Goal: Information Seeking & Learning: Learn about a topic

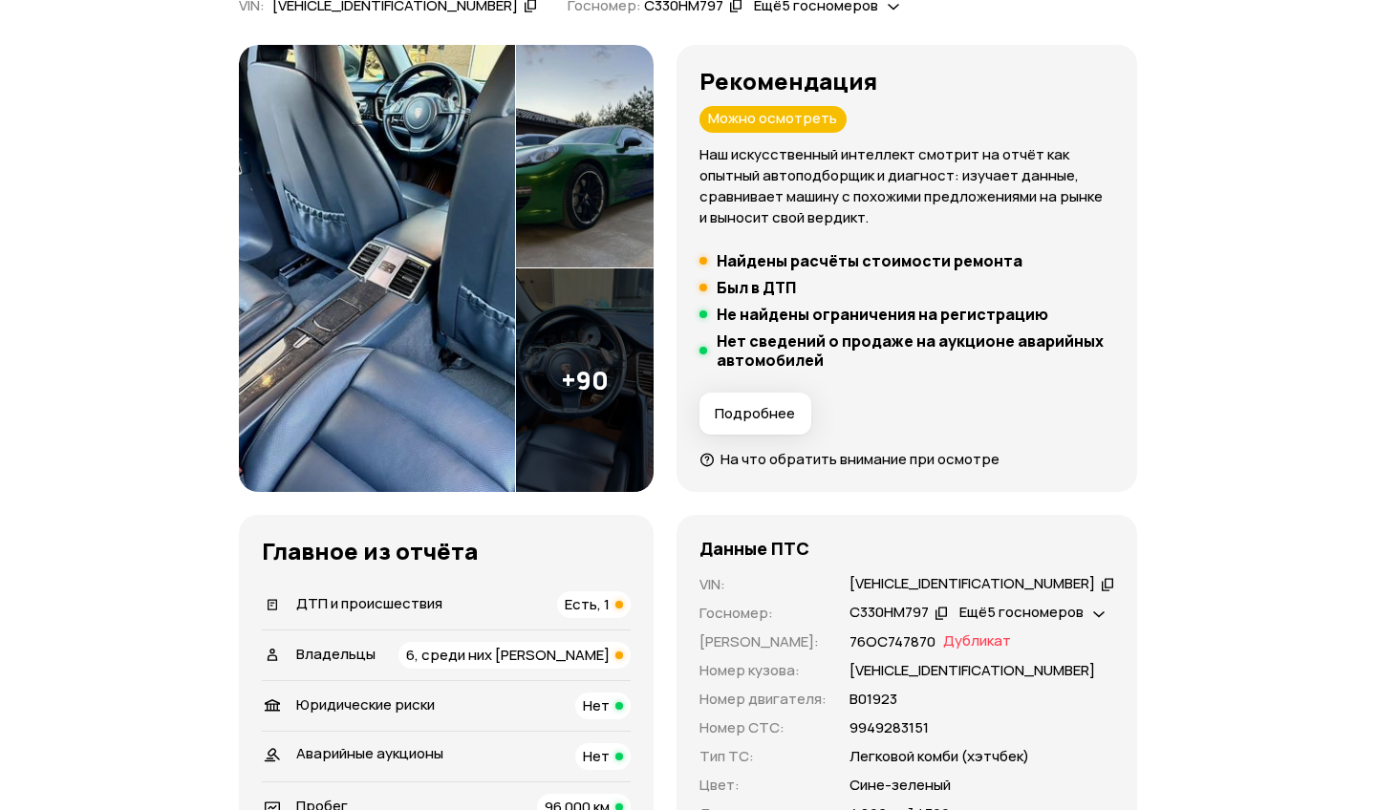
scroll to position [174, 0]
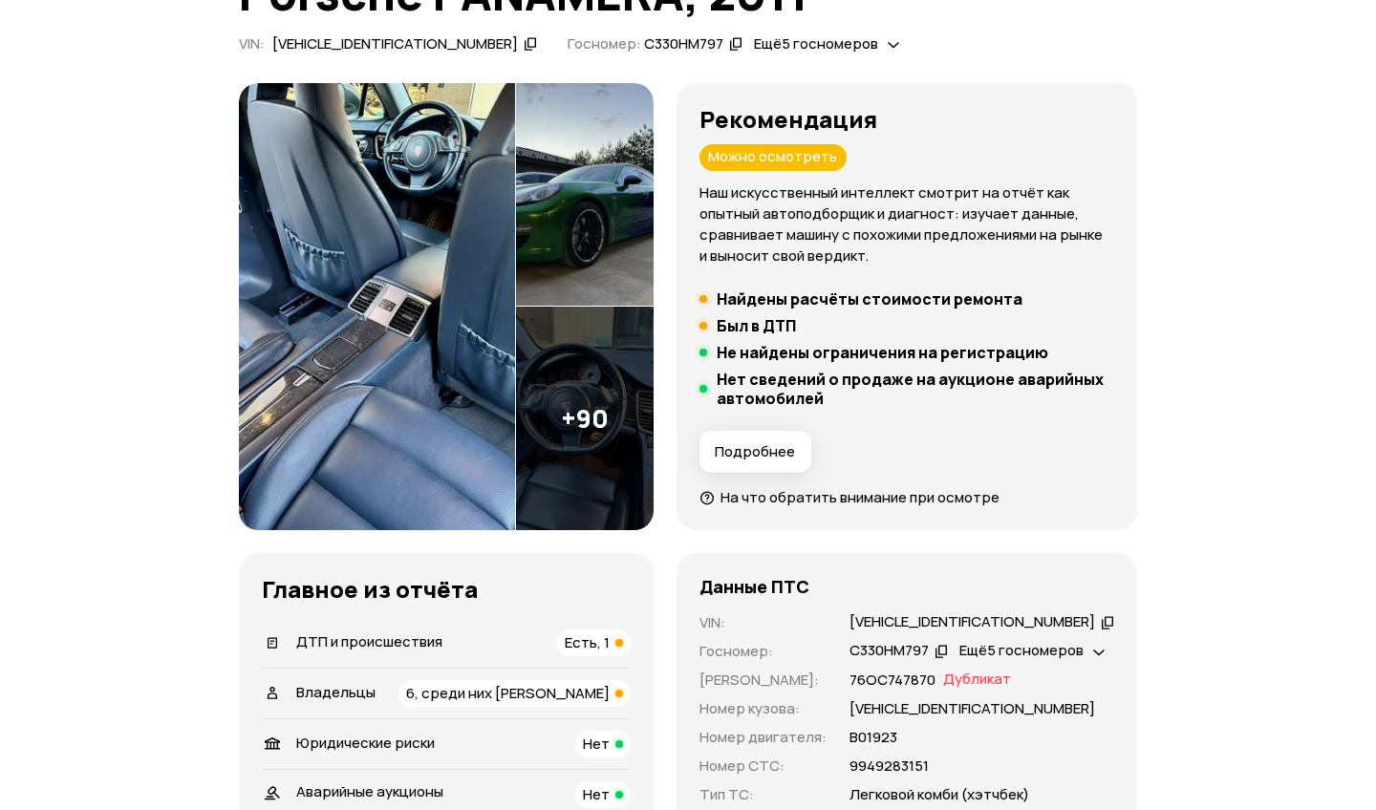
click at [561, 268] on img at bounding box center [585, 195] width 138 height 224
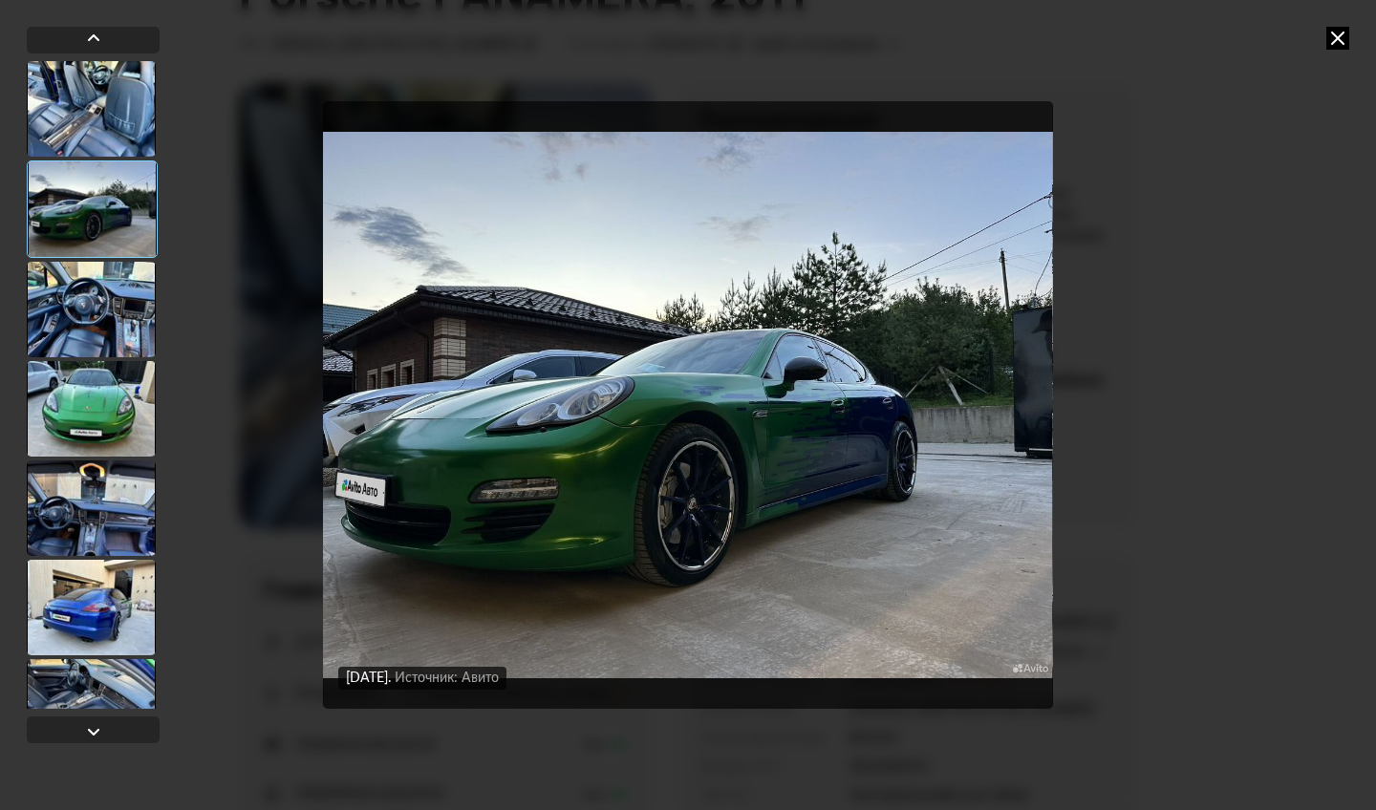
click at [97, 632] on div at bounding box center [91, 608] width 129 height 96
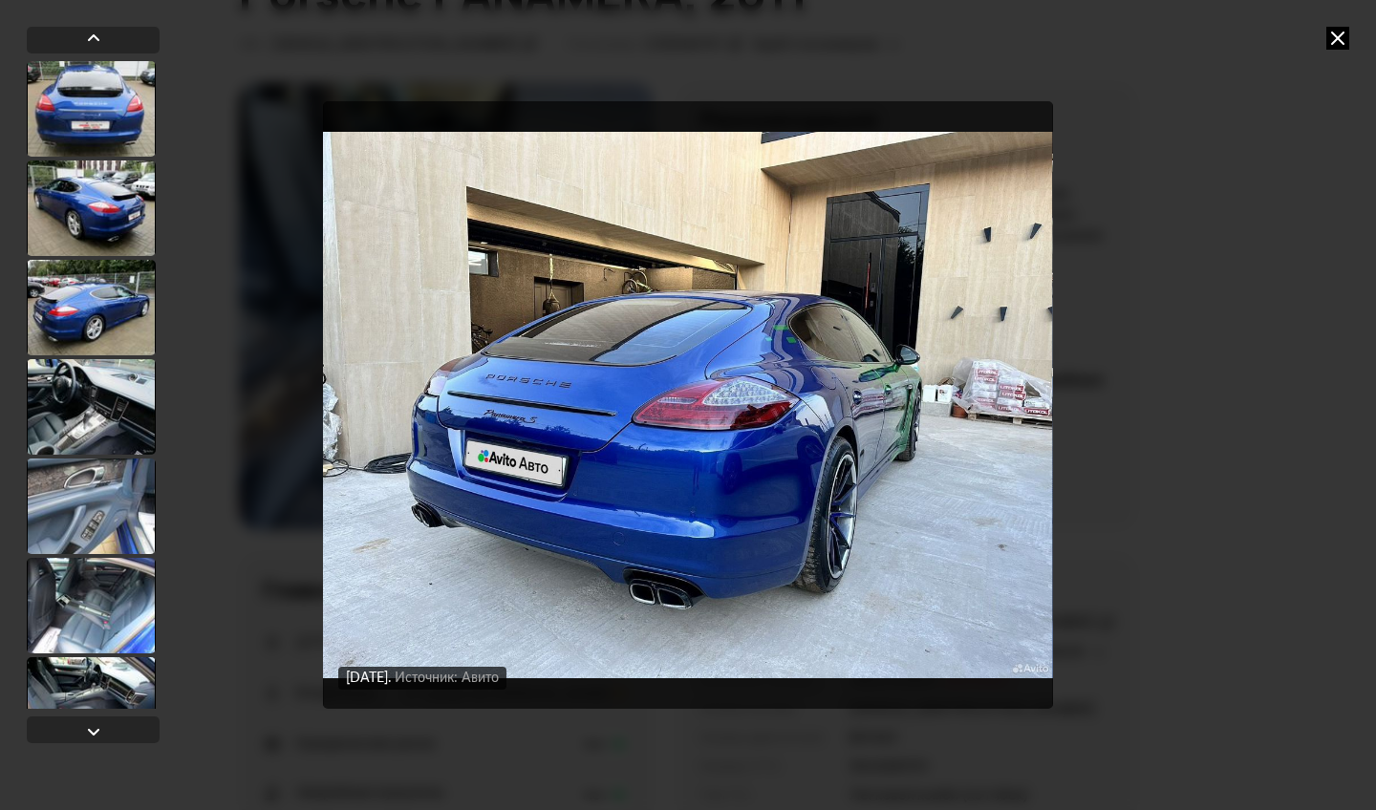
scroll to position [3881, 0]
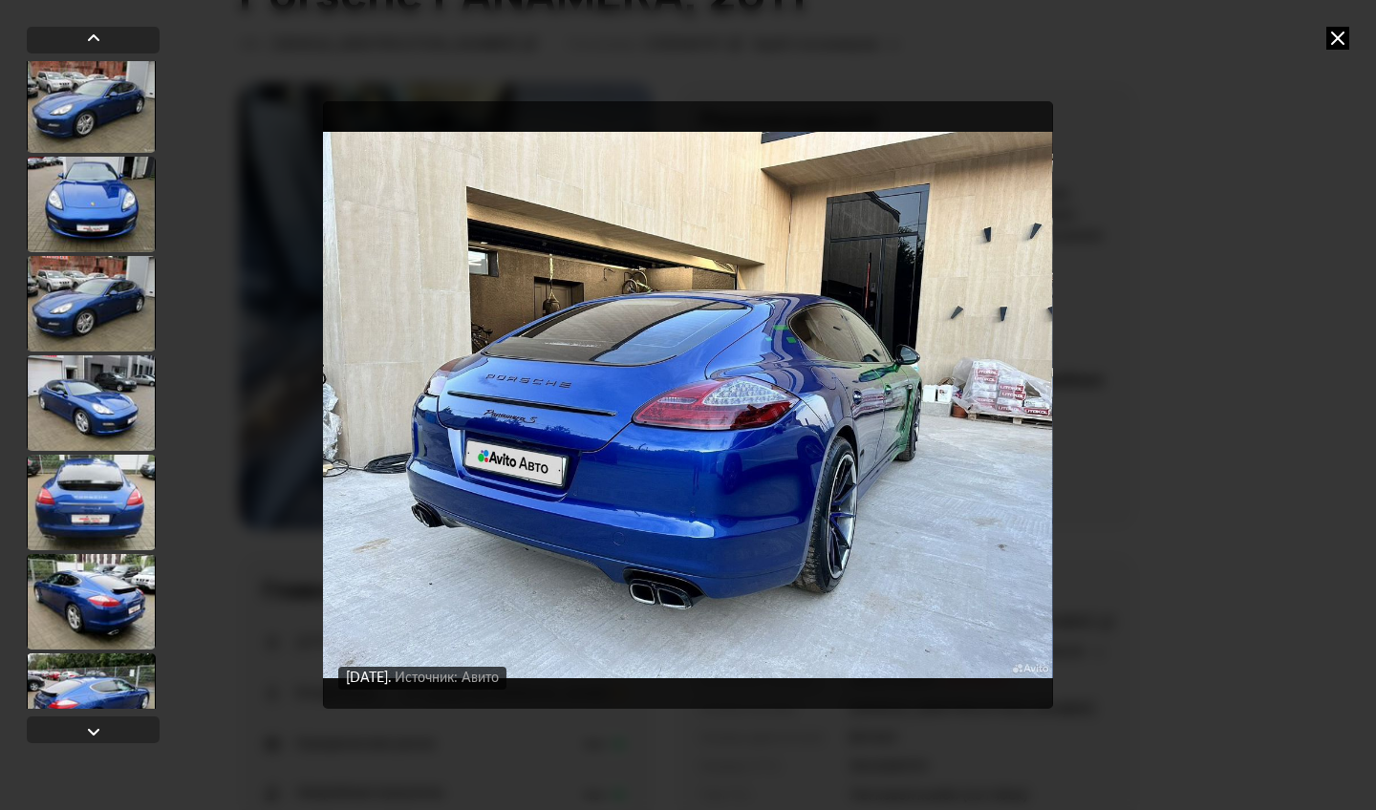
click at [103, 504] on div at bounding box center [91, 503] width 129 height 96
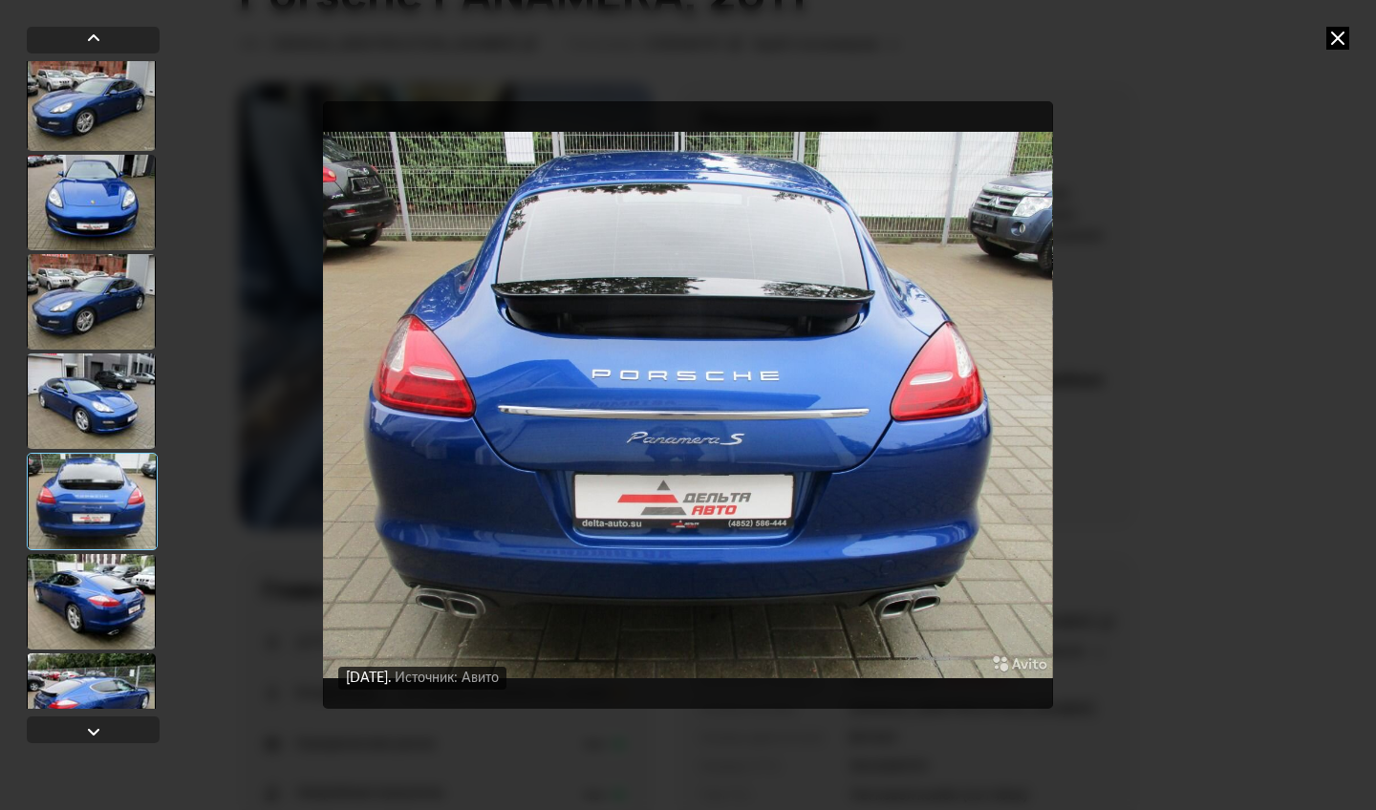
click at [105, 591] on div at bounding box center [91, 602] width 129 height 96
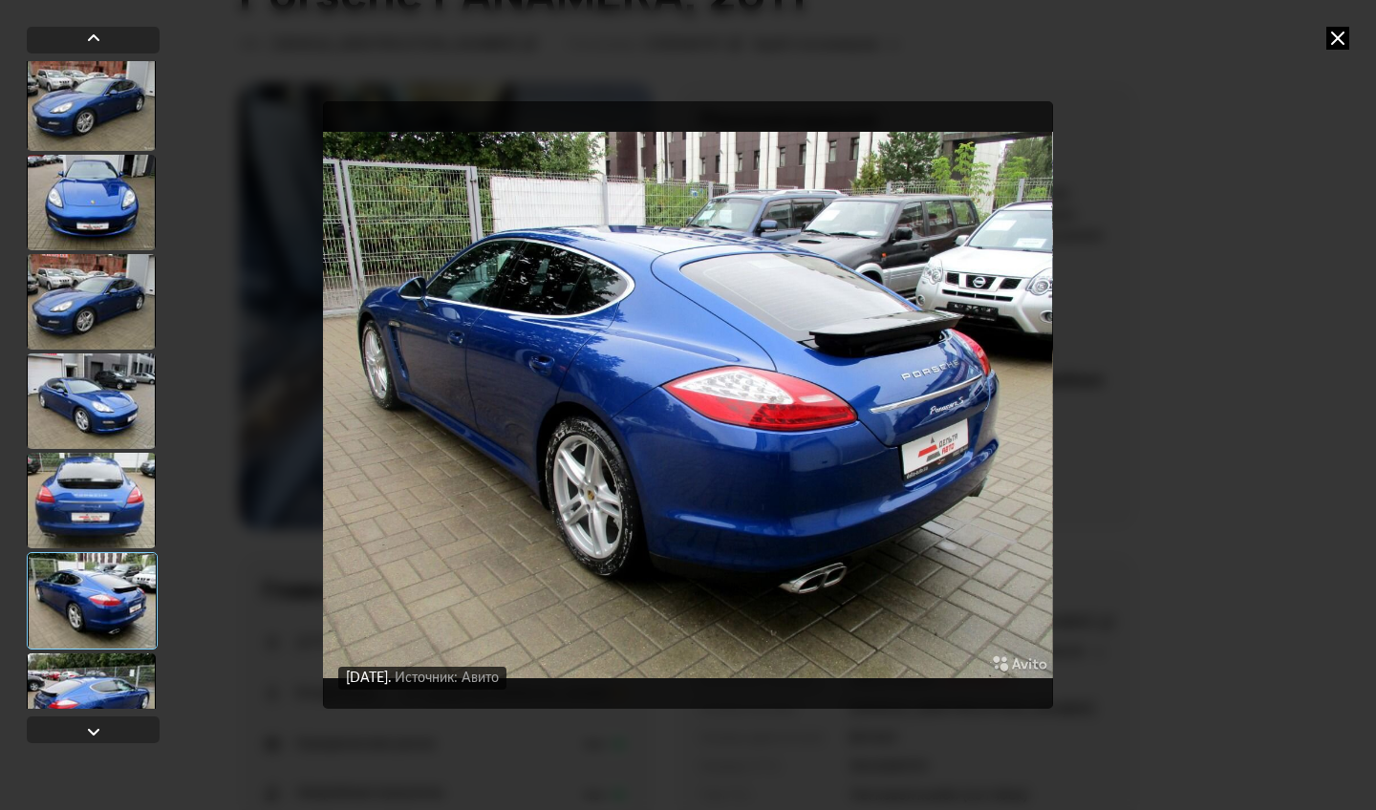
click at [113, 383] on div at bounding box center [91, 402] width 129 height 96
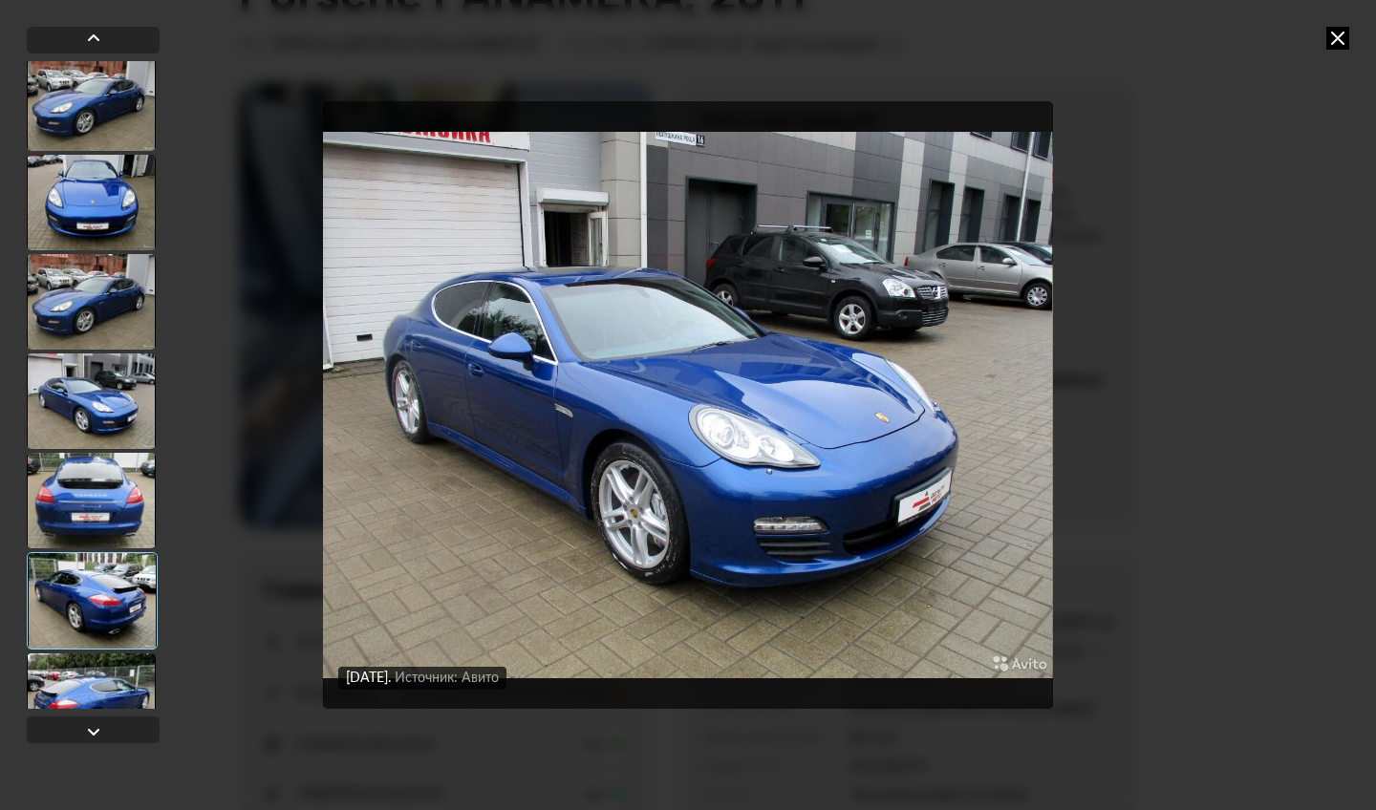
click at [113, 313] on div at bounding box center [91, 302] width 129 height 96
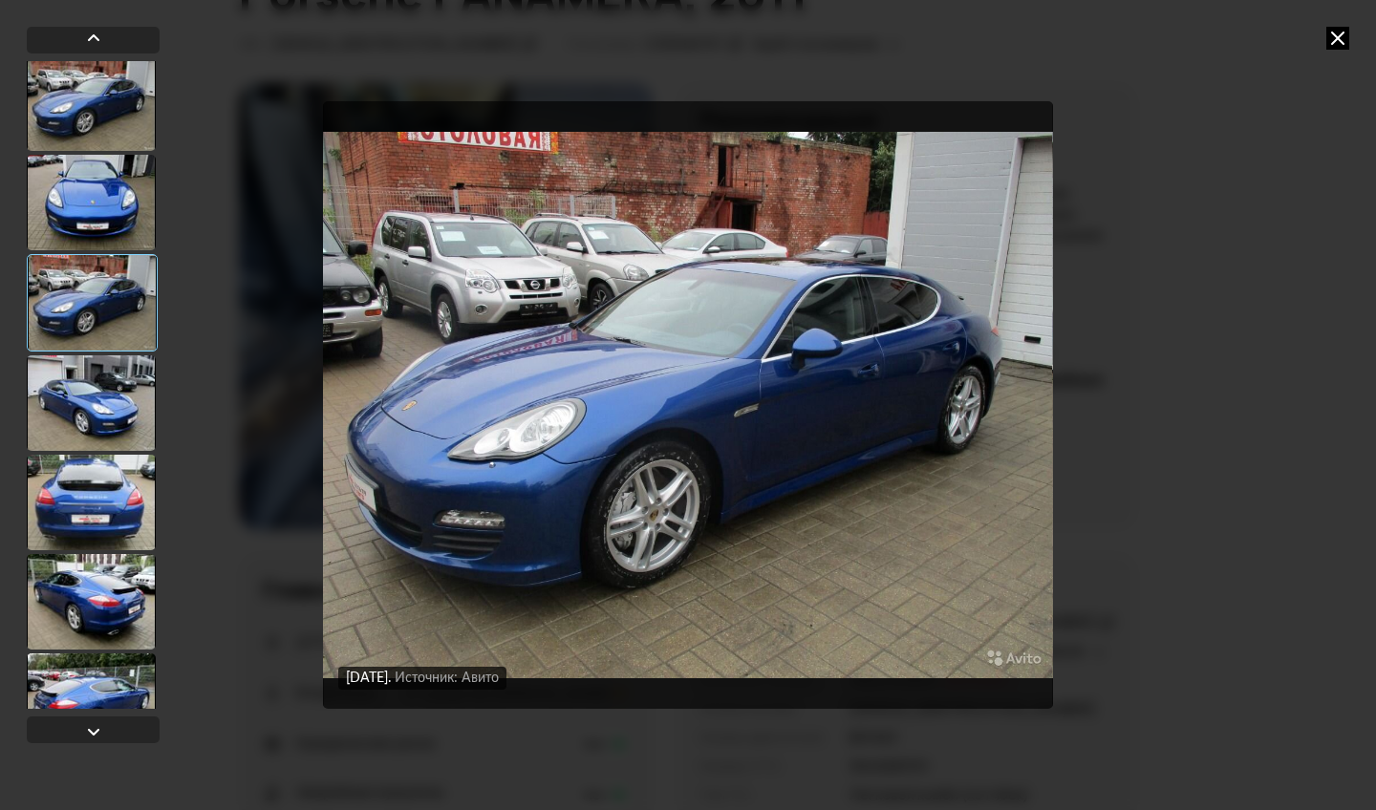
click at [118, 226] on div at bounding box center [91, 203] width 129 height 96
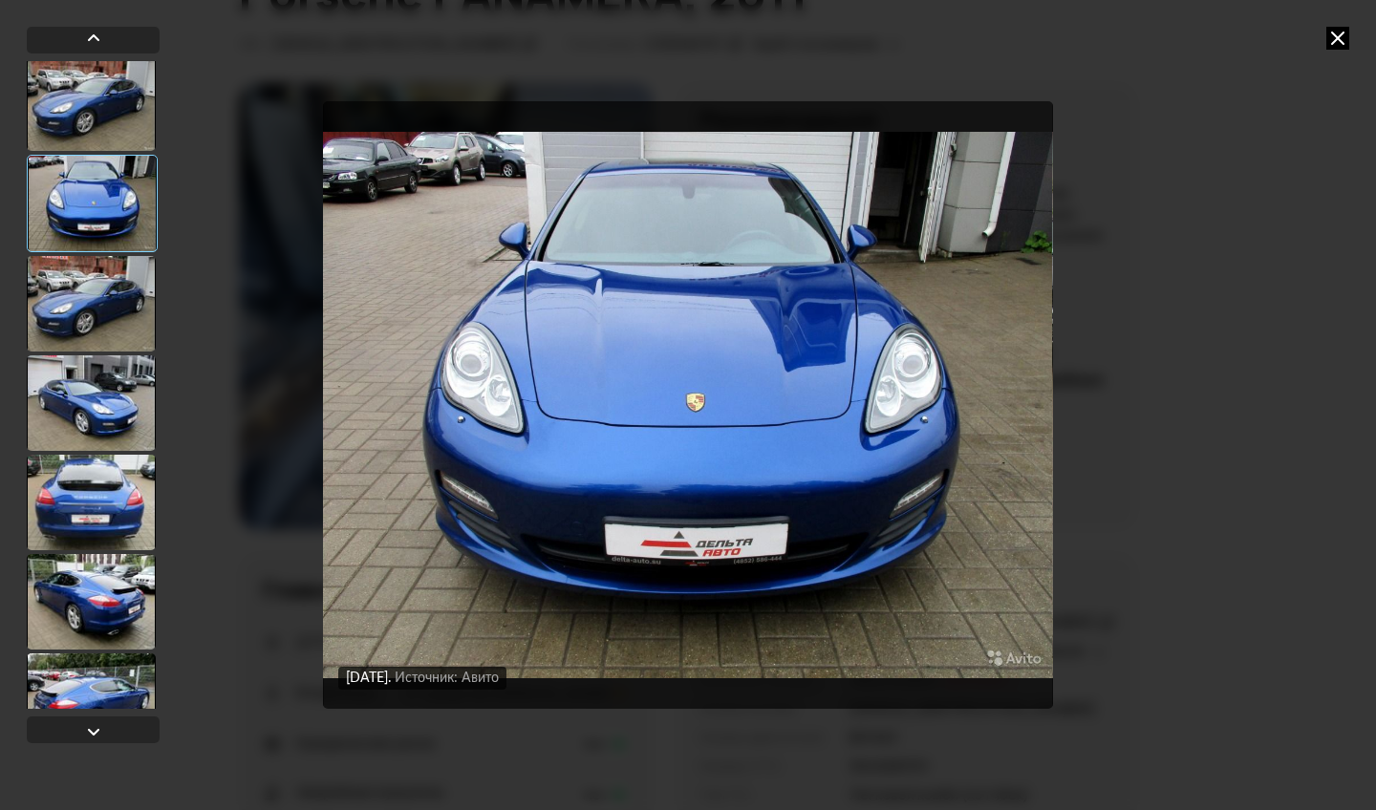
click at [1337, 36] on icon at bounding box center [1337, 38] width 23 height 23
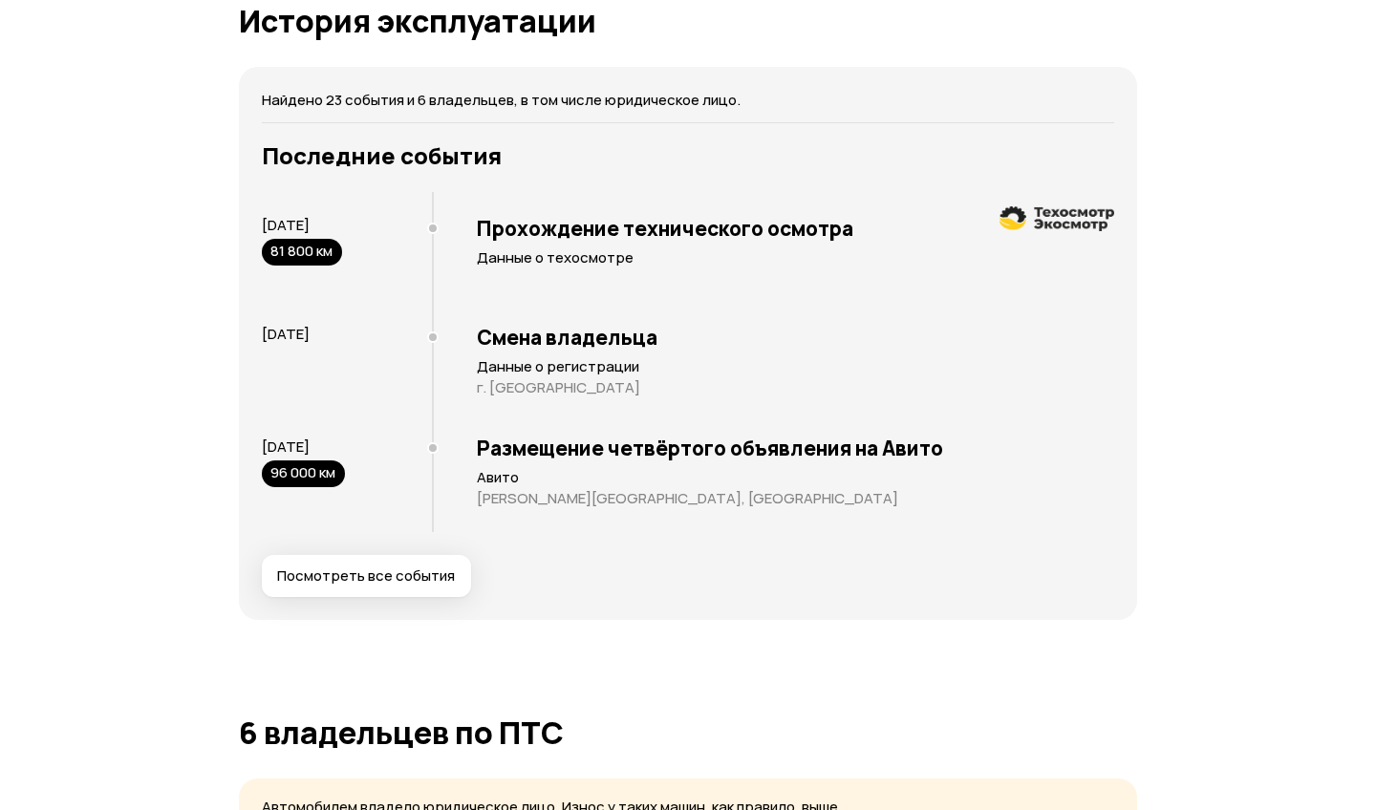
scroll to position [3848, 0]
click at [406, 588] on button "Посмотреть все события" at bounding box center [366, 575] width 209 height 42
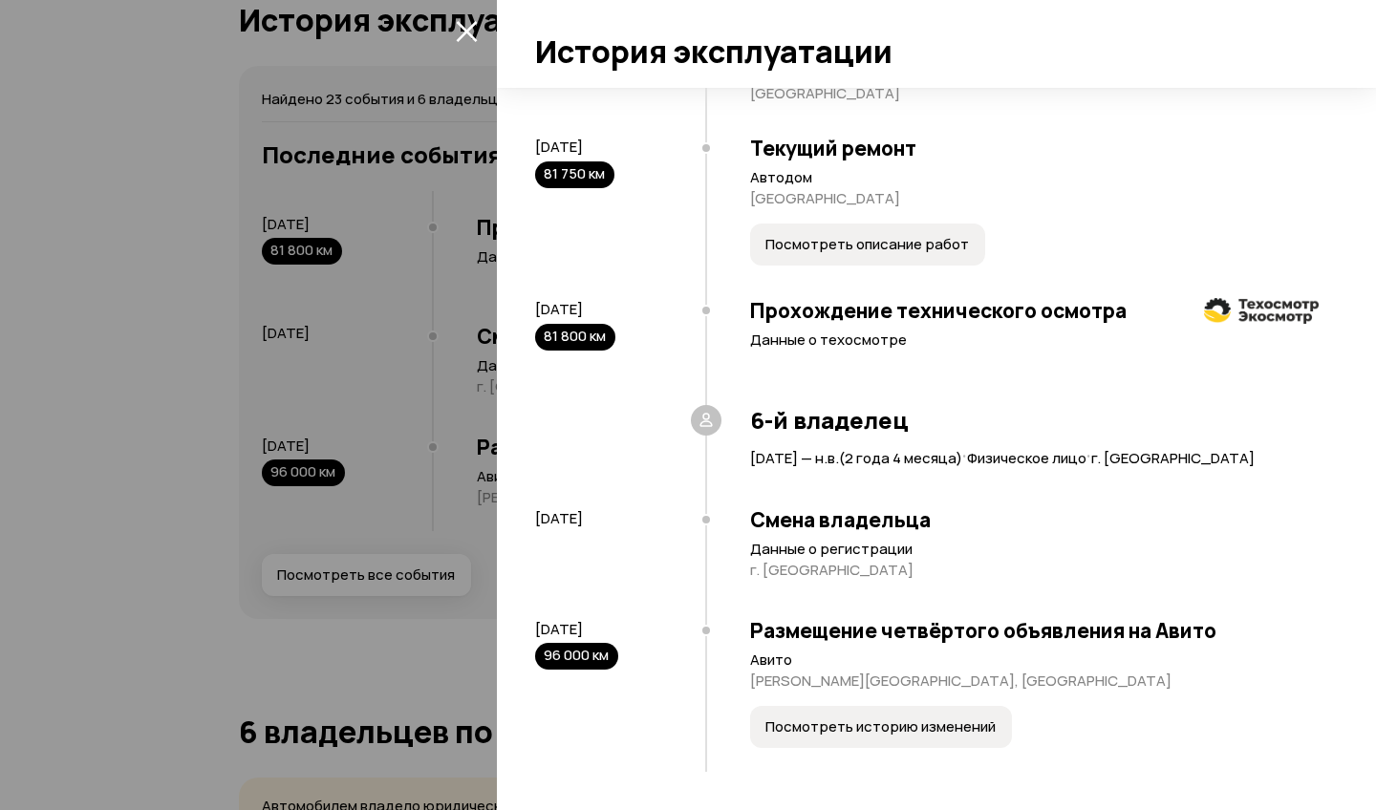
scroll to position [3059, 0]
click at [866, 723] on span "Посмотреть историю изменений" at bounding box center [880, 727] width 230 height 19
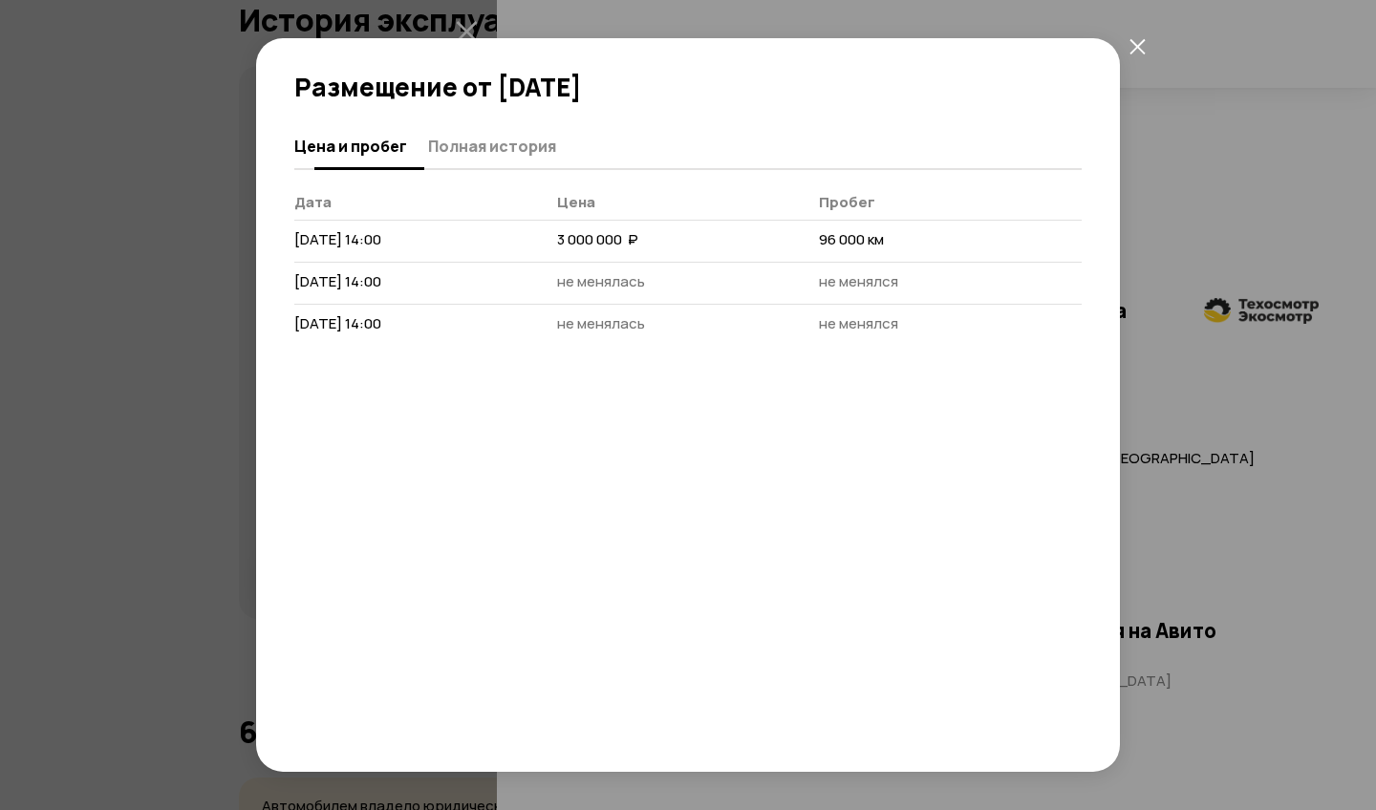
click at [495, 151] on span "Полная история" at bounding box center [492, 146] width 128 height 19
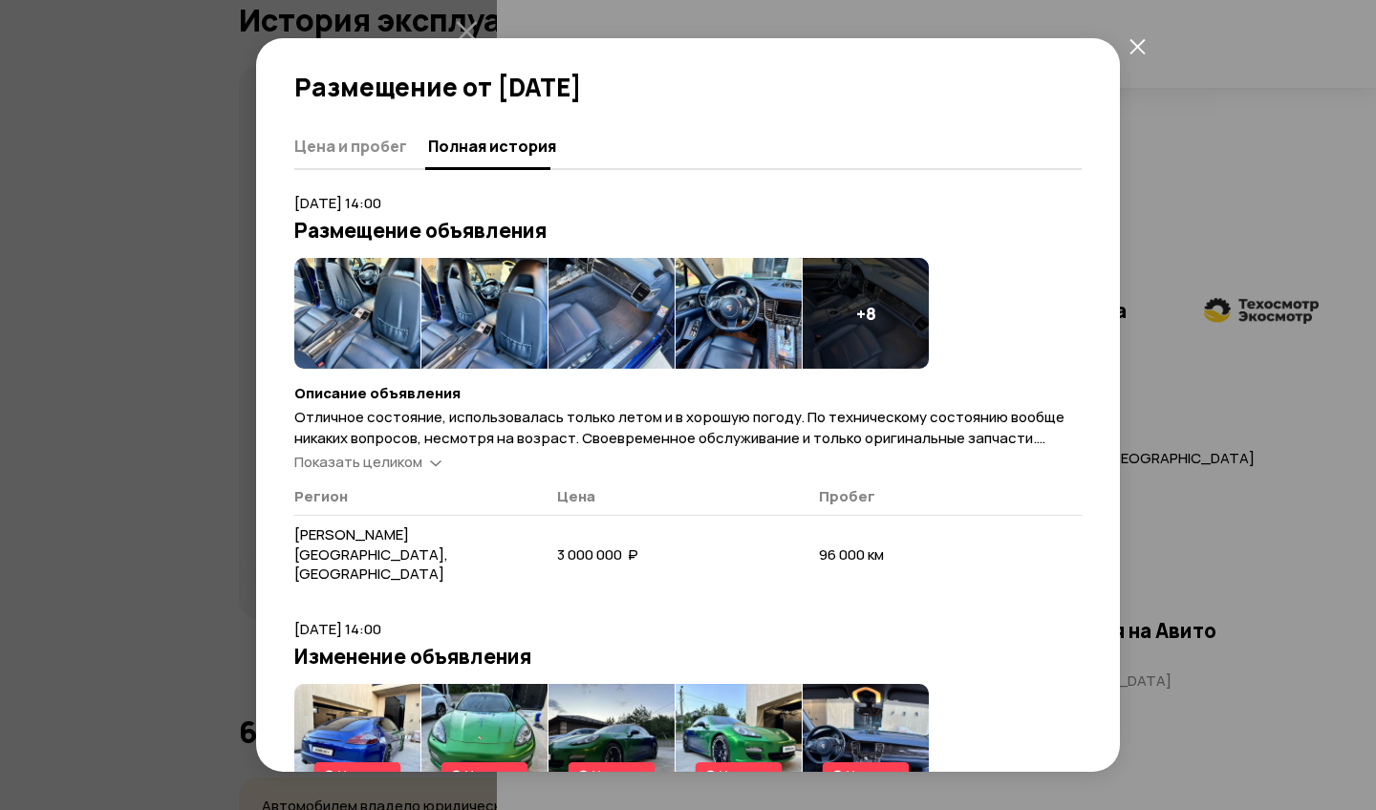
click at [421, 458] on span "Показать целиком" at bounding box center [358, 462] width 128 height 20
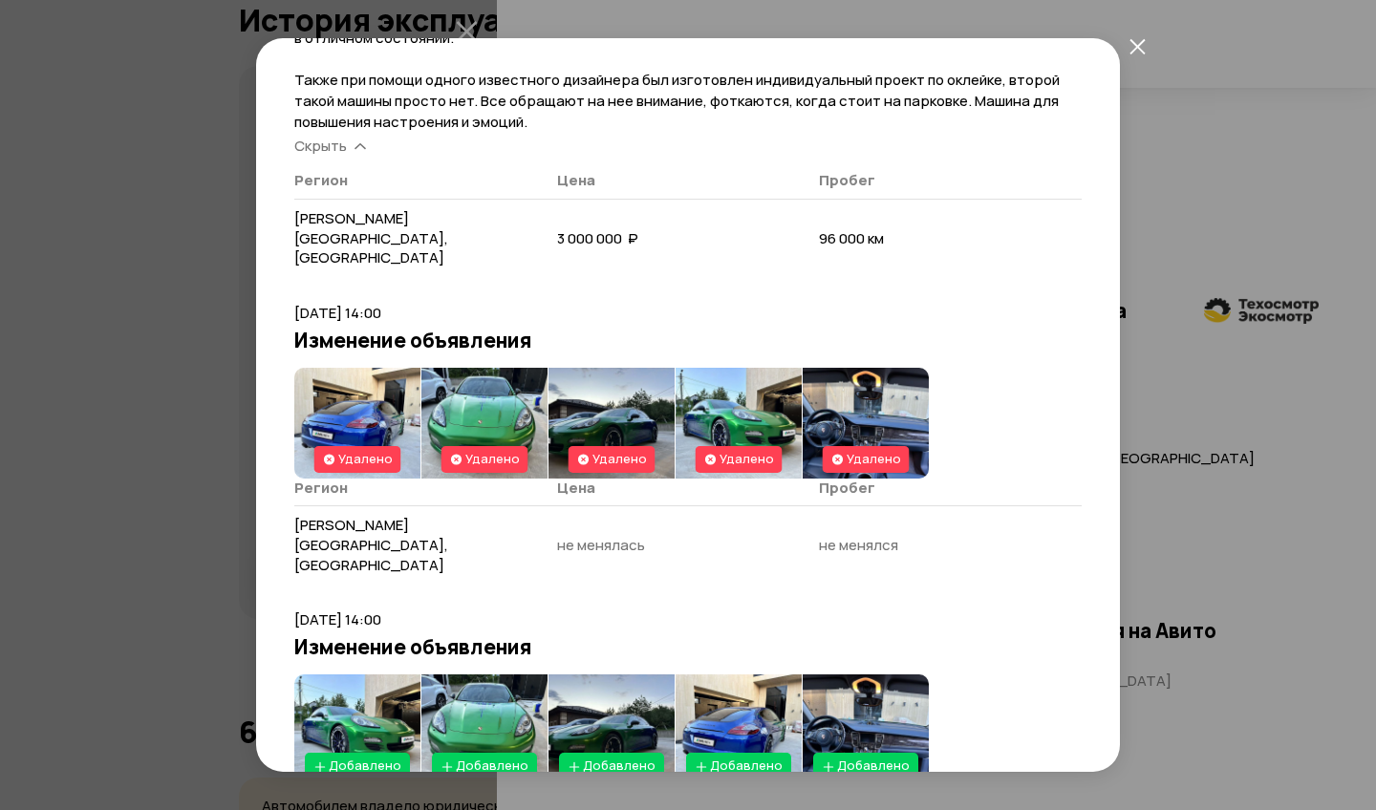
scroll to position [441, 0]
click at [361, 675] on img at bounding box center [357, 730] width 126 height 111
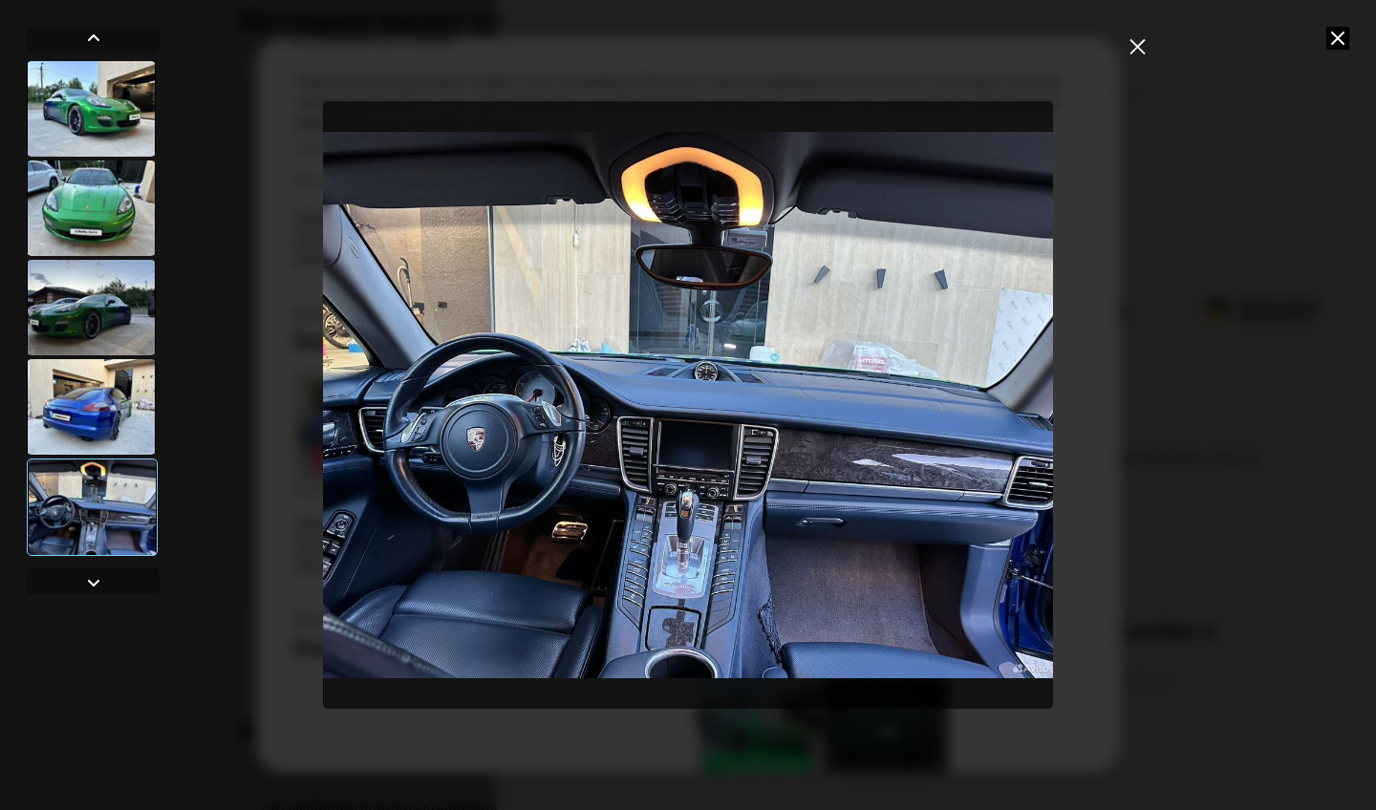
click at [1138, 49] on icon "закрыть" at bounding box center [1137, 46] width 16 height 16
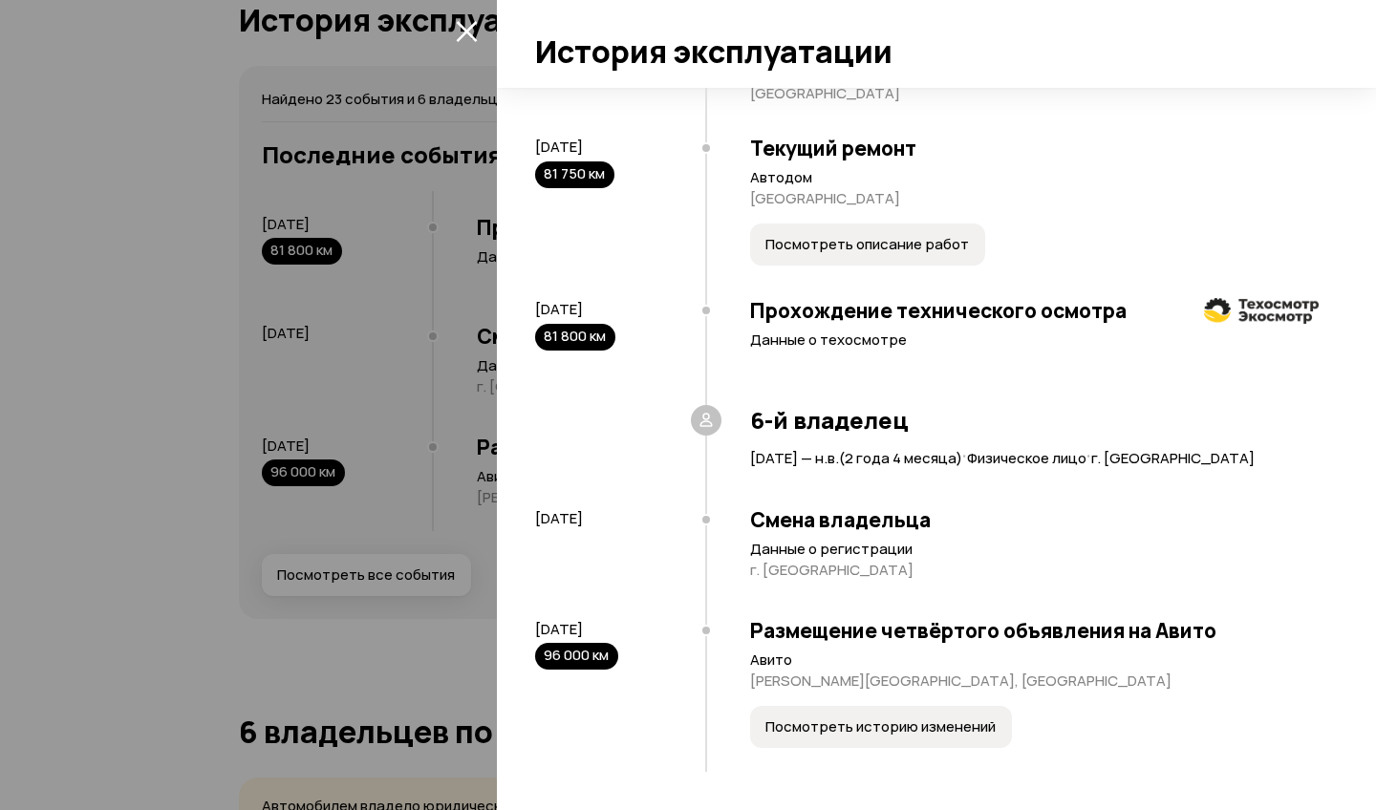
click at [817, 720] on span "Посмотреть историю изменений" at bounding box center [880, 727] width 230 height 19
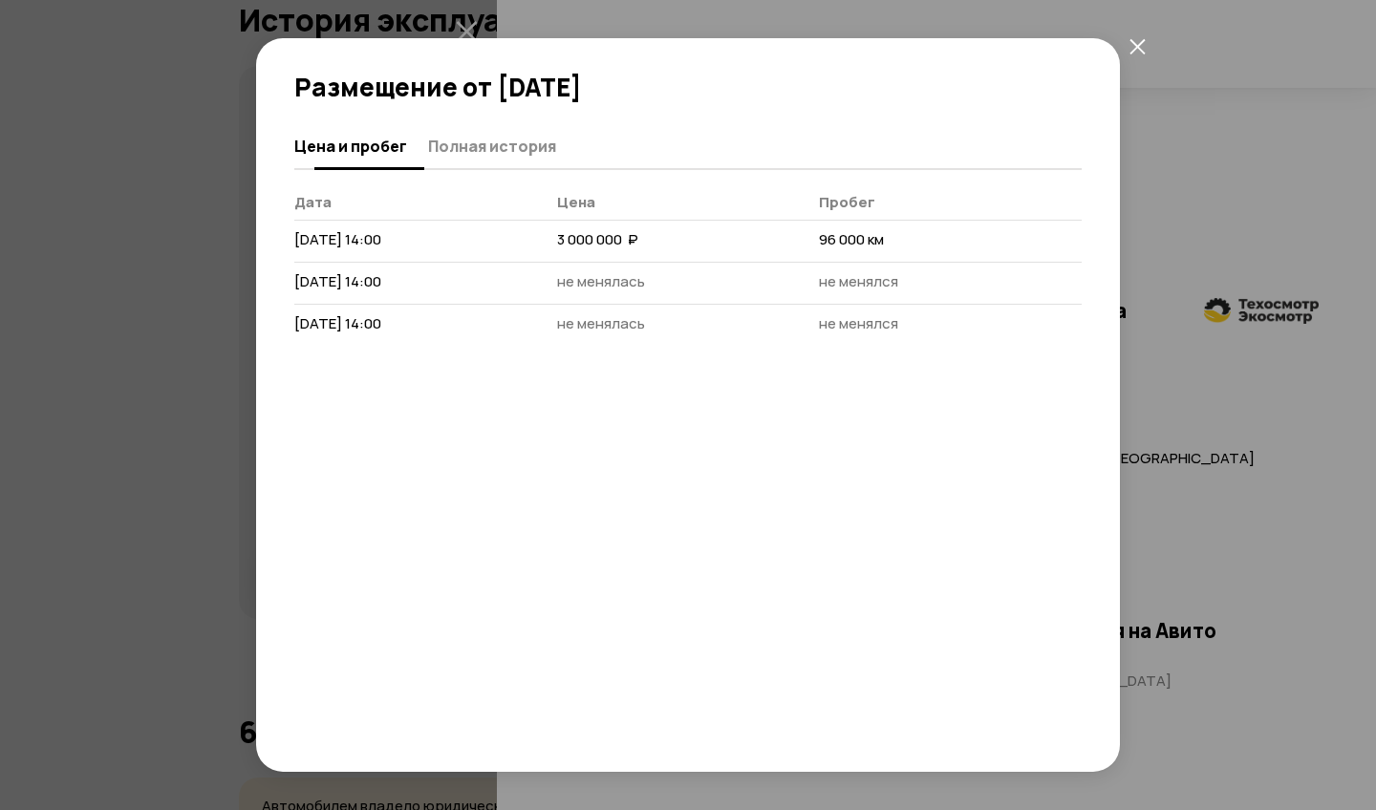
click at [510, 150] on span "Полная история" at bounding box center [492, 146] width 128 height 19
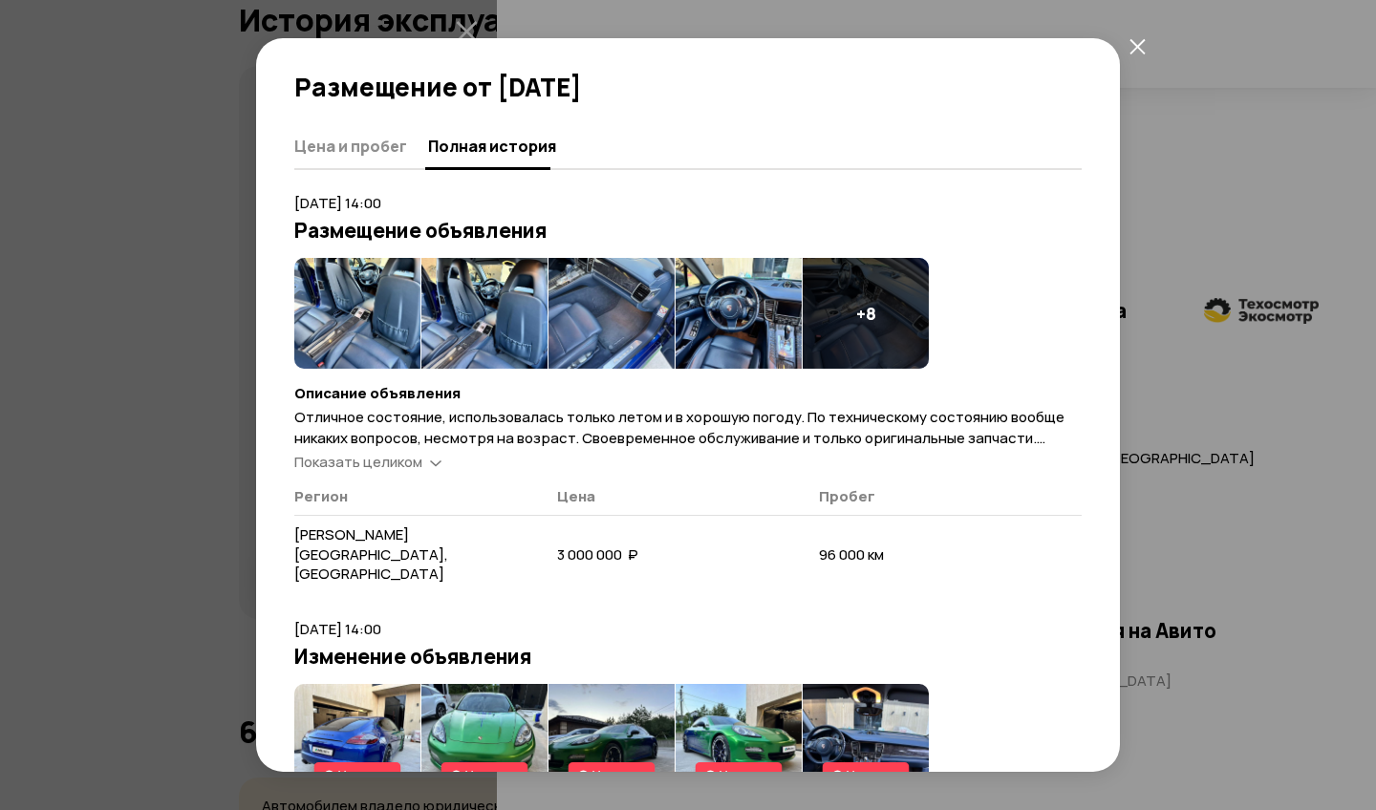
click at [385, 330] on img at bounding box center [357, 313] width 126 height 111
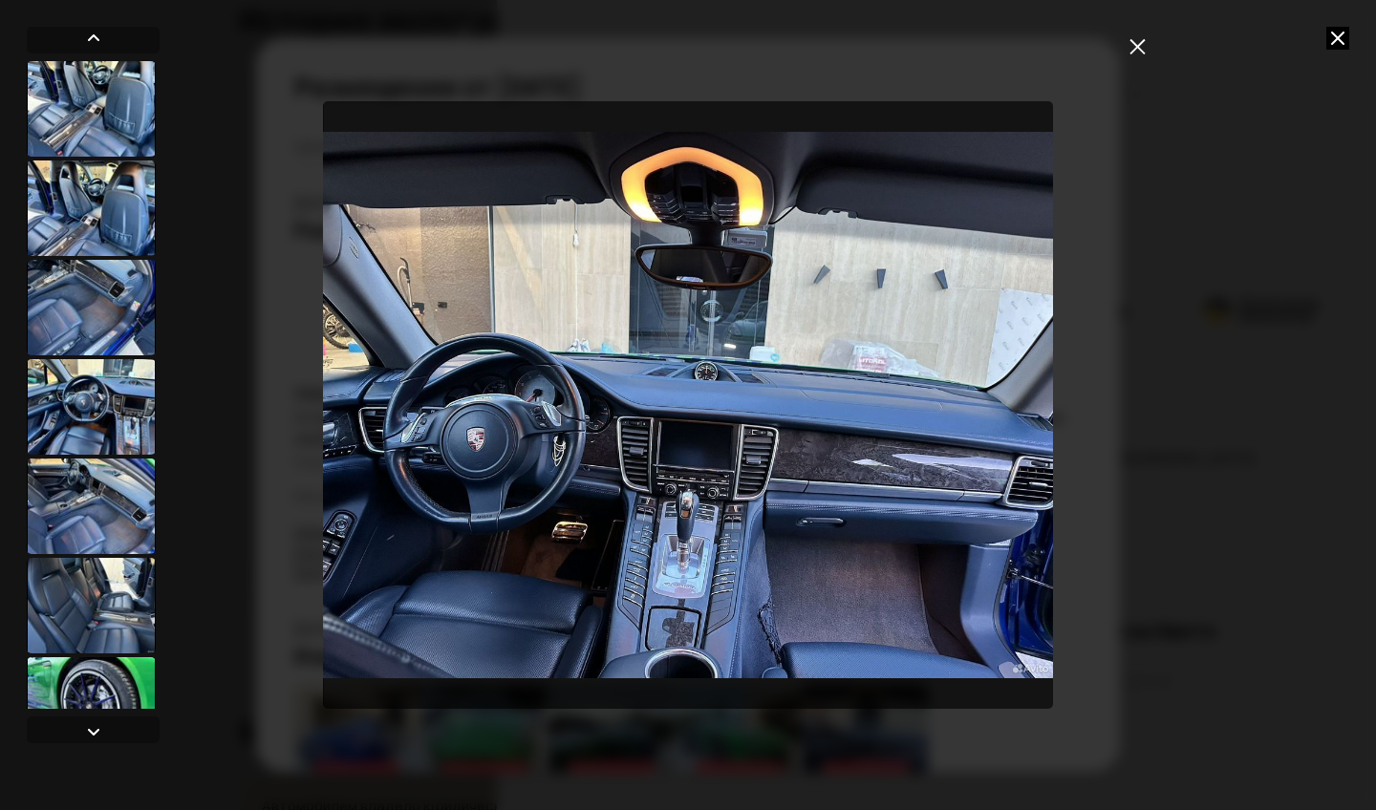
click at [1139, 46] on icon "закрыть" at bounding box center [1136, 45] width 15 height 15
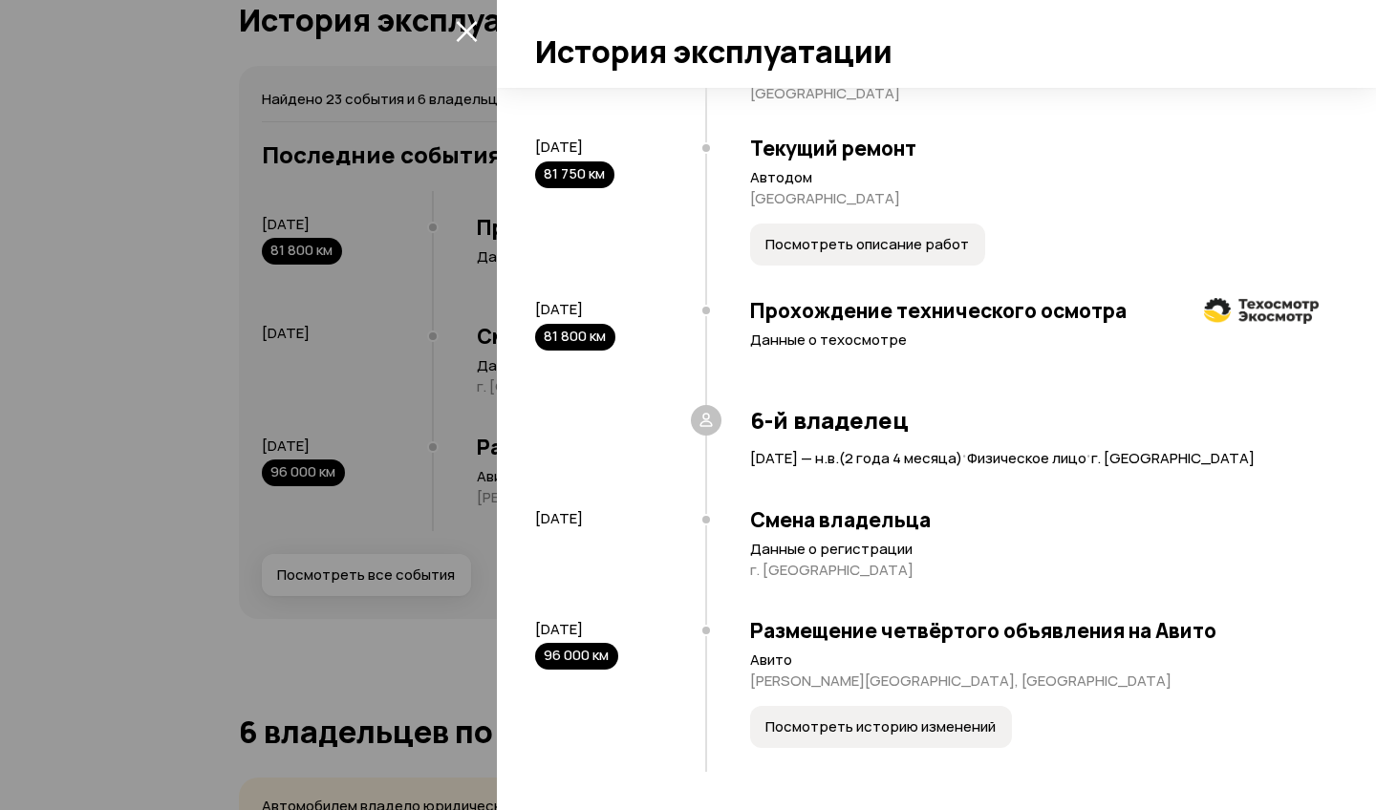
click at [287, 405] on div at bounding box center [688, 405] width 1376 height 810
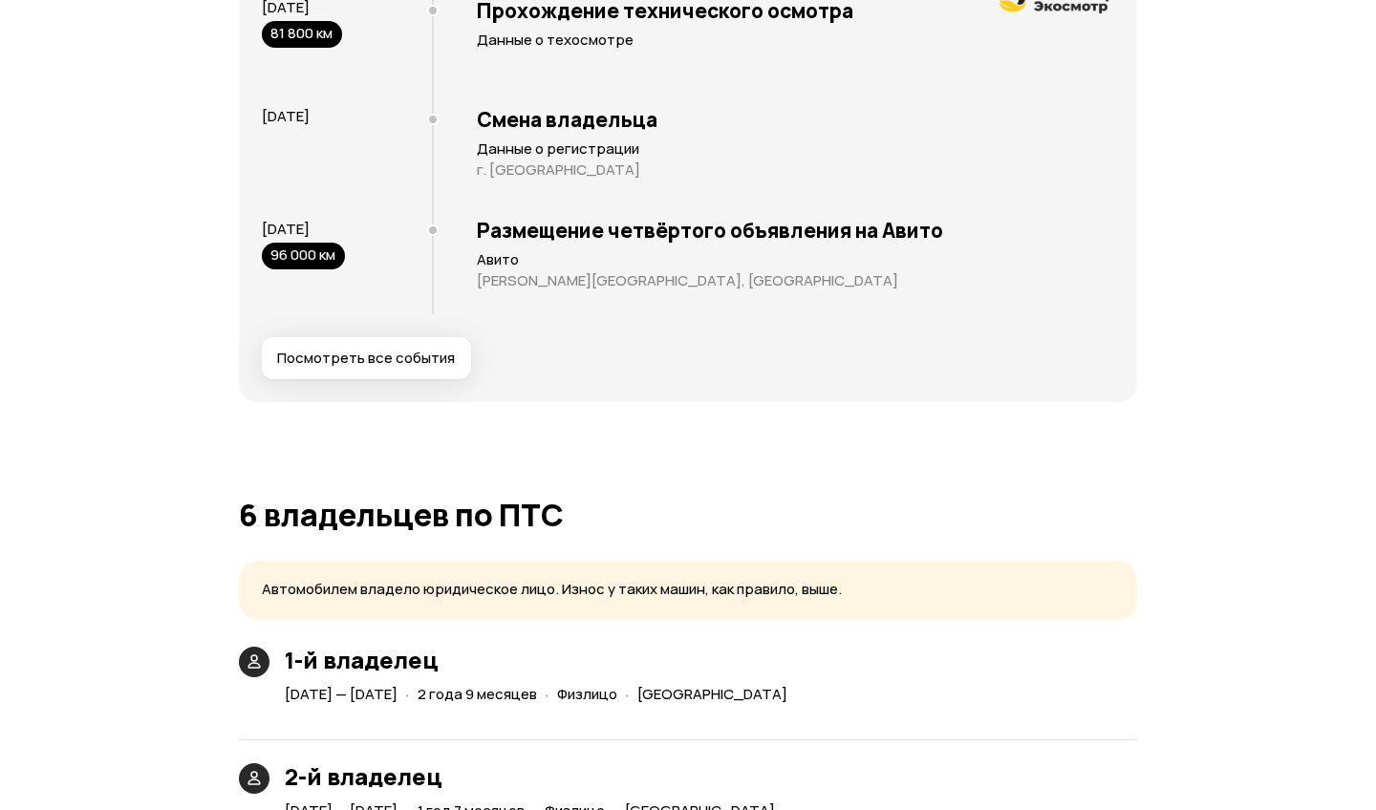
scroll to position [3805, 0]
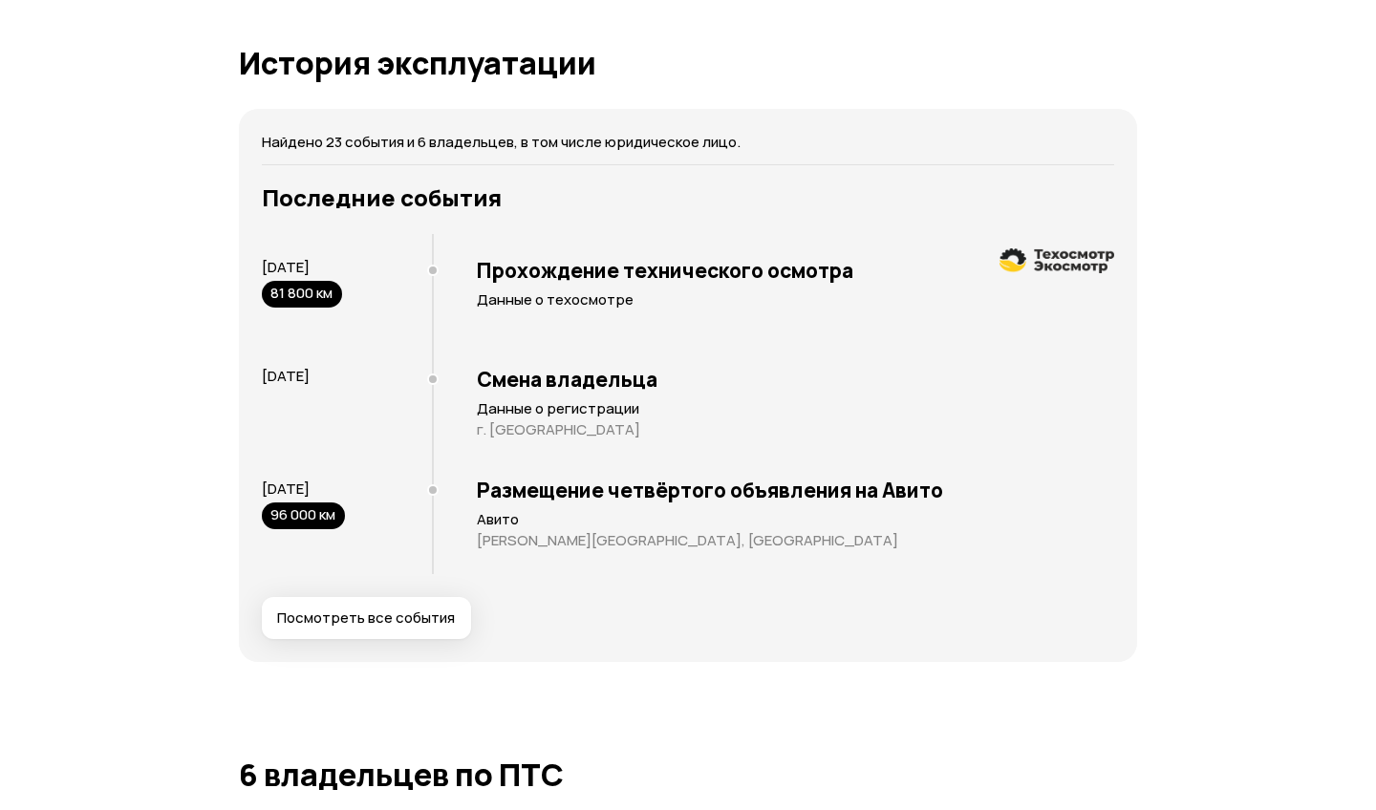
click at [364, 628] on button "Посмотреть все события" at bounding box center [366, 618] width 209 height 42
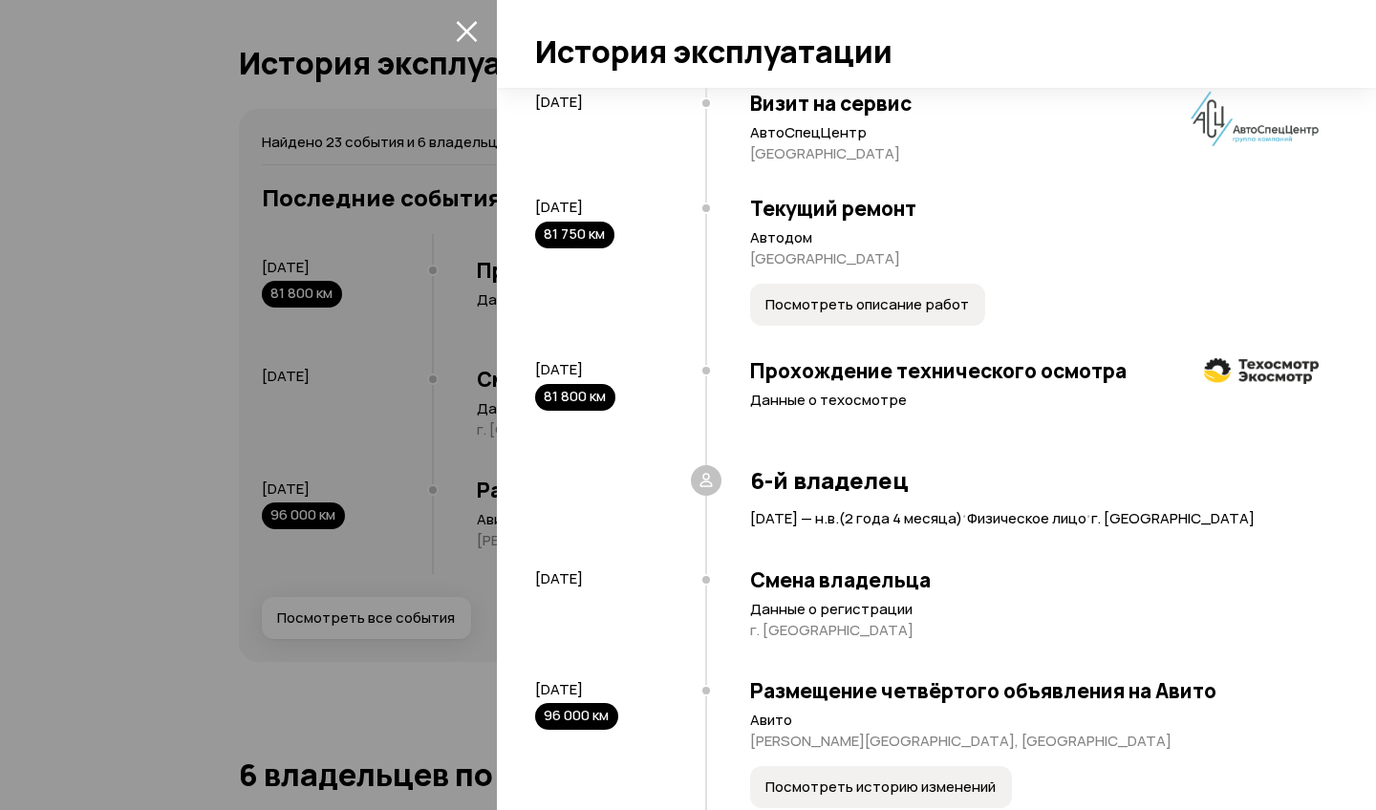
scroll to position [2918, 0]
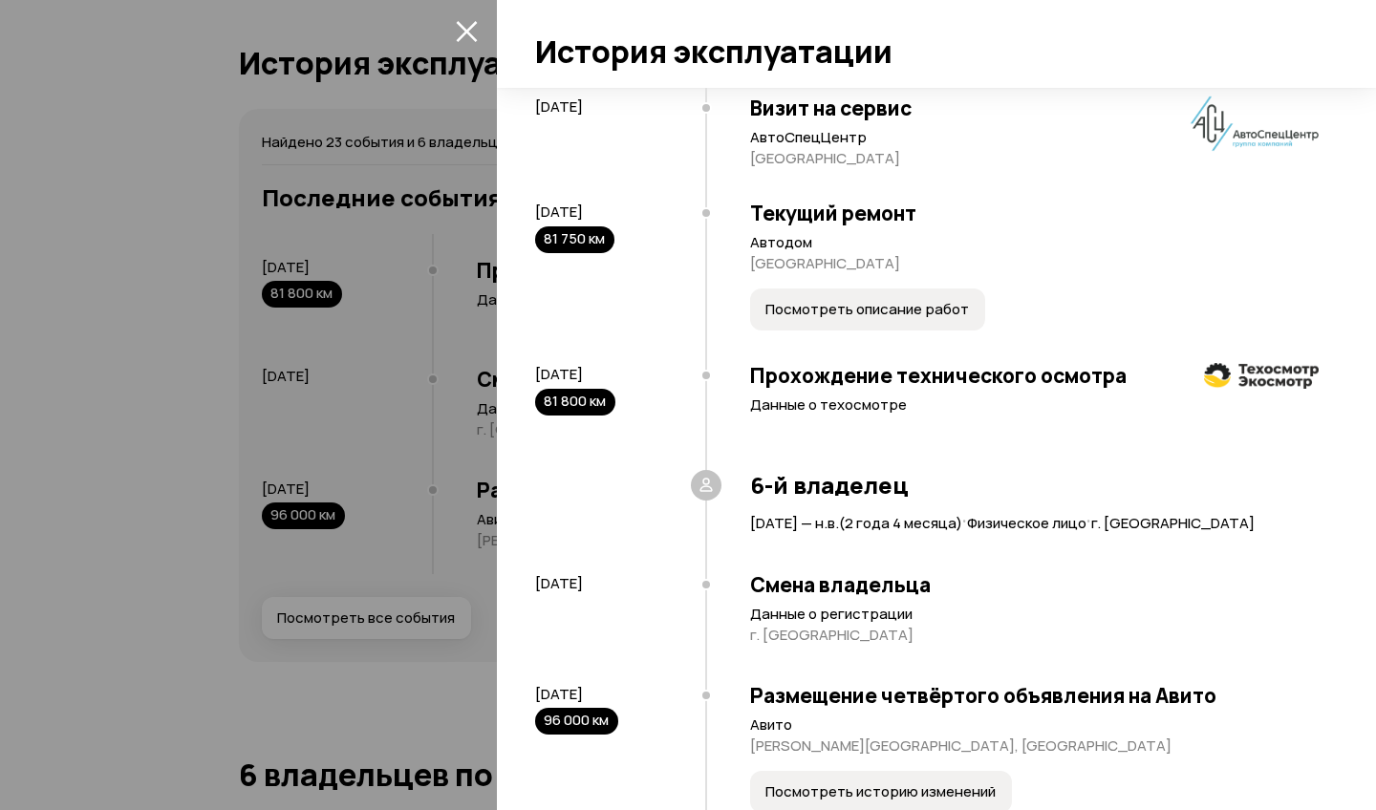
click at [847, 331] on button "Посмотреть описание работ" at bounding box center [867, 310] width 235 height 42
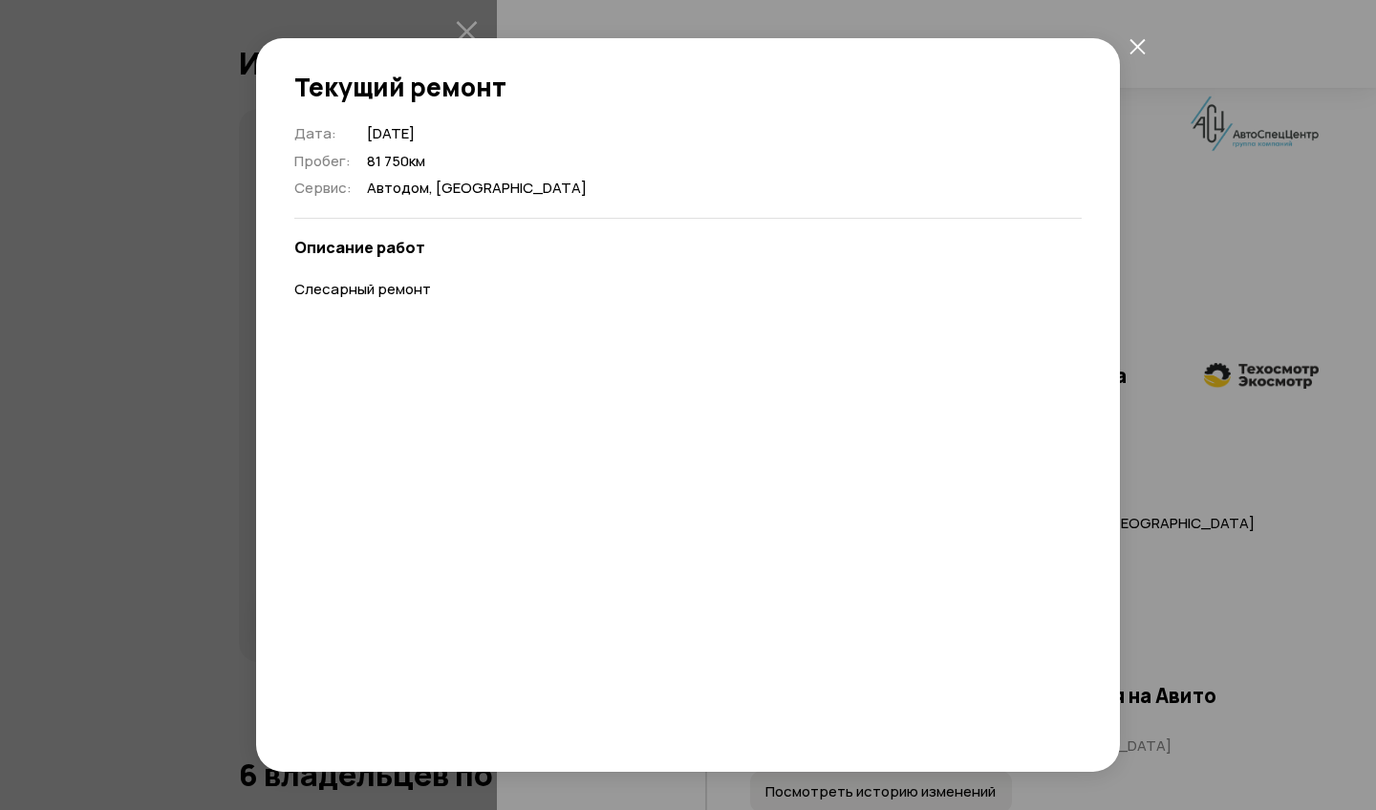
click at [1138, 49] on icon "закрыть" at bounding box center [1137, 46] width 16 height 16
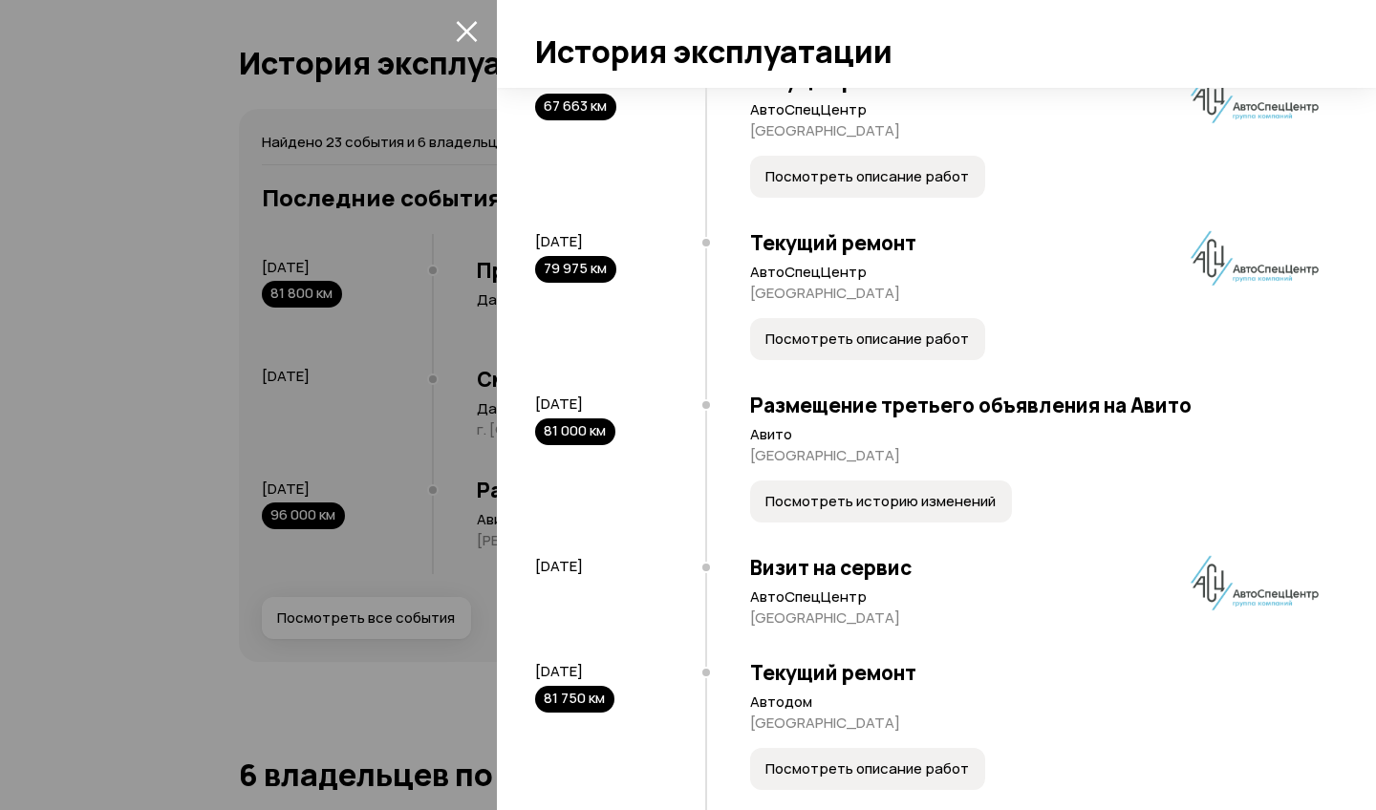
scroll to position [2452, 0]
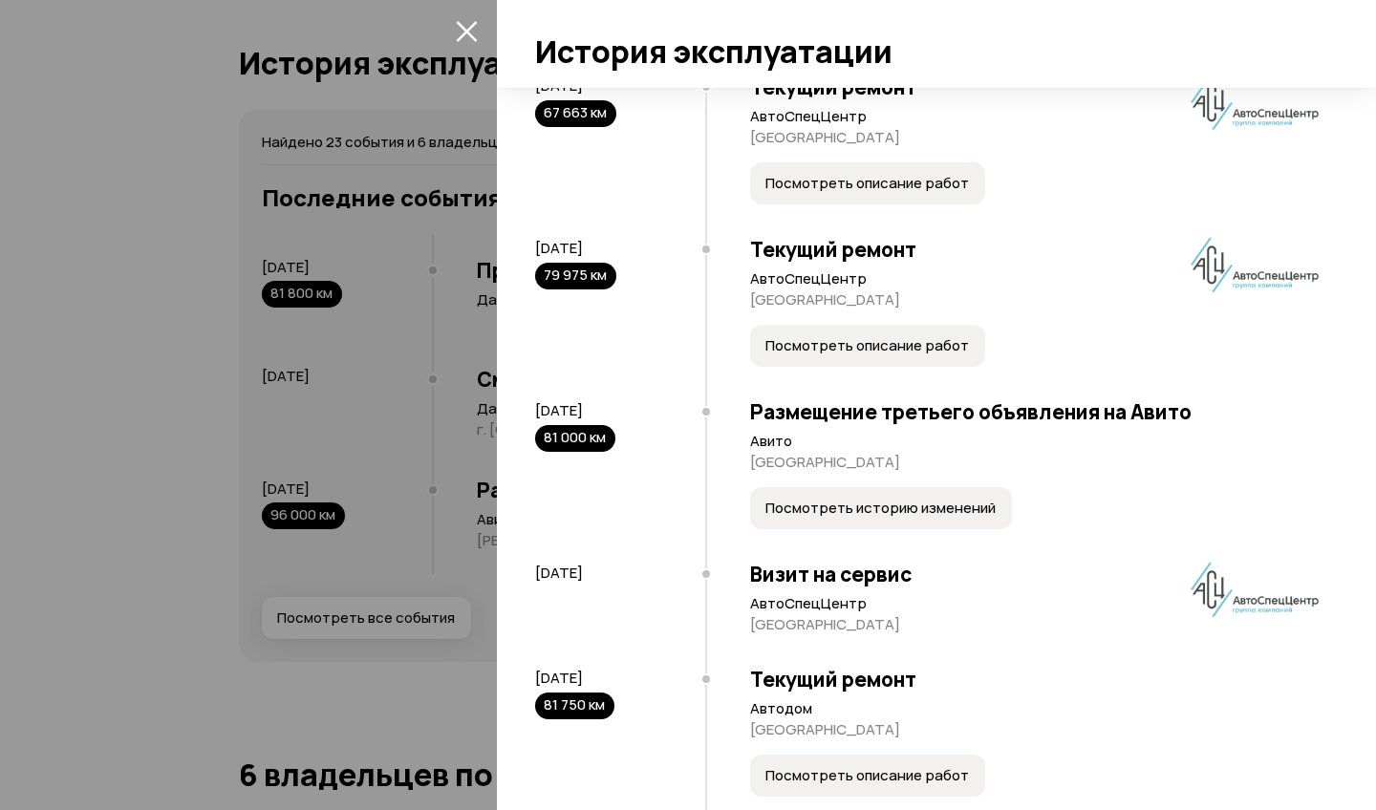
click at [849, 518] on span "Посмотреть историю изменений" at bounding box center [880, 508] width 230 height 19
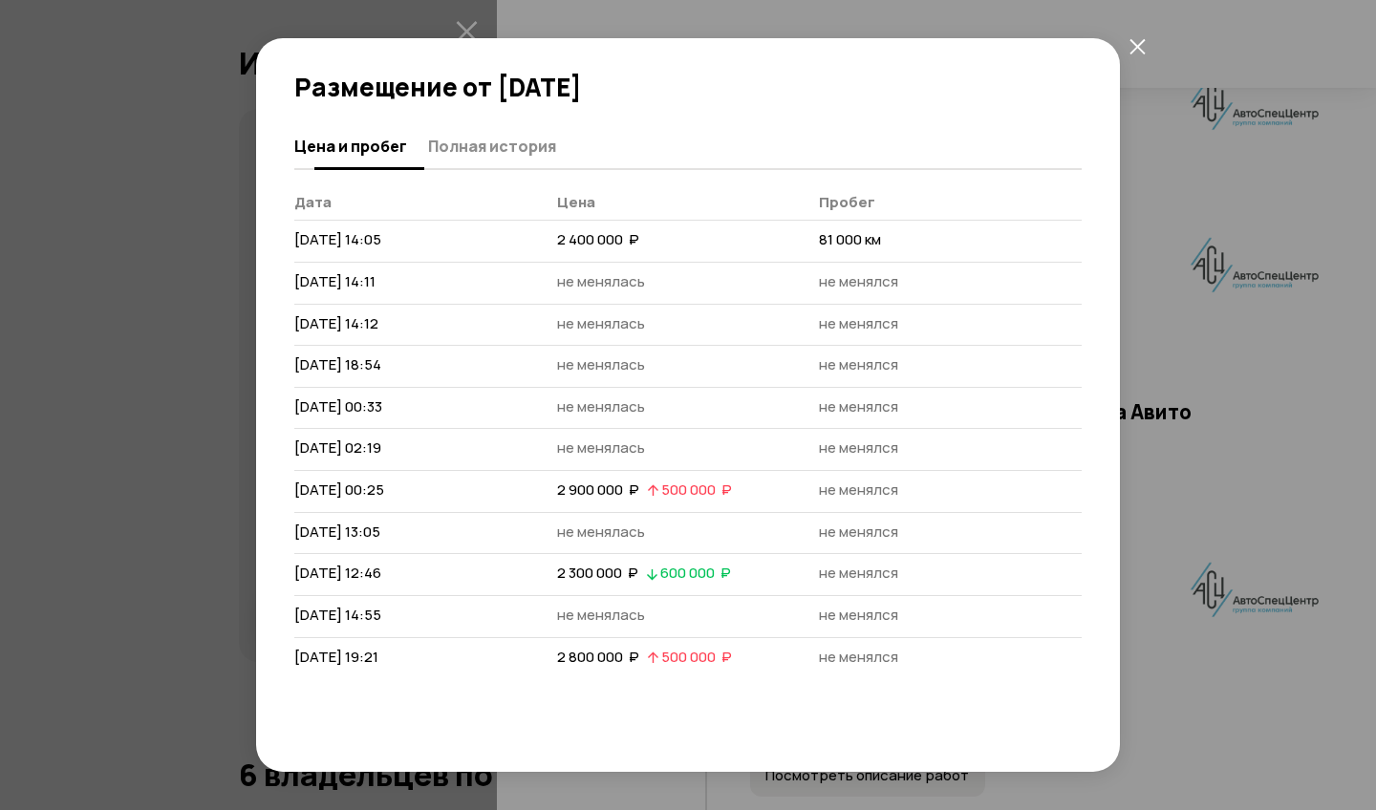
click at [509, 143] on span "Полная история" at bounding box center [492, 146] width 128 height 19
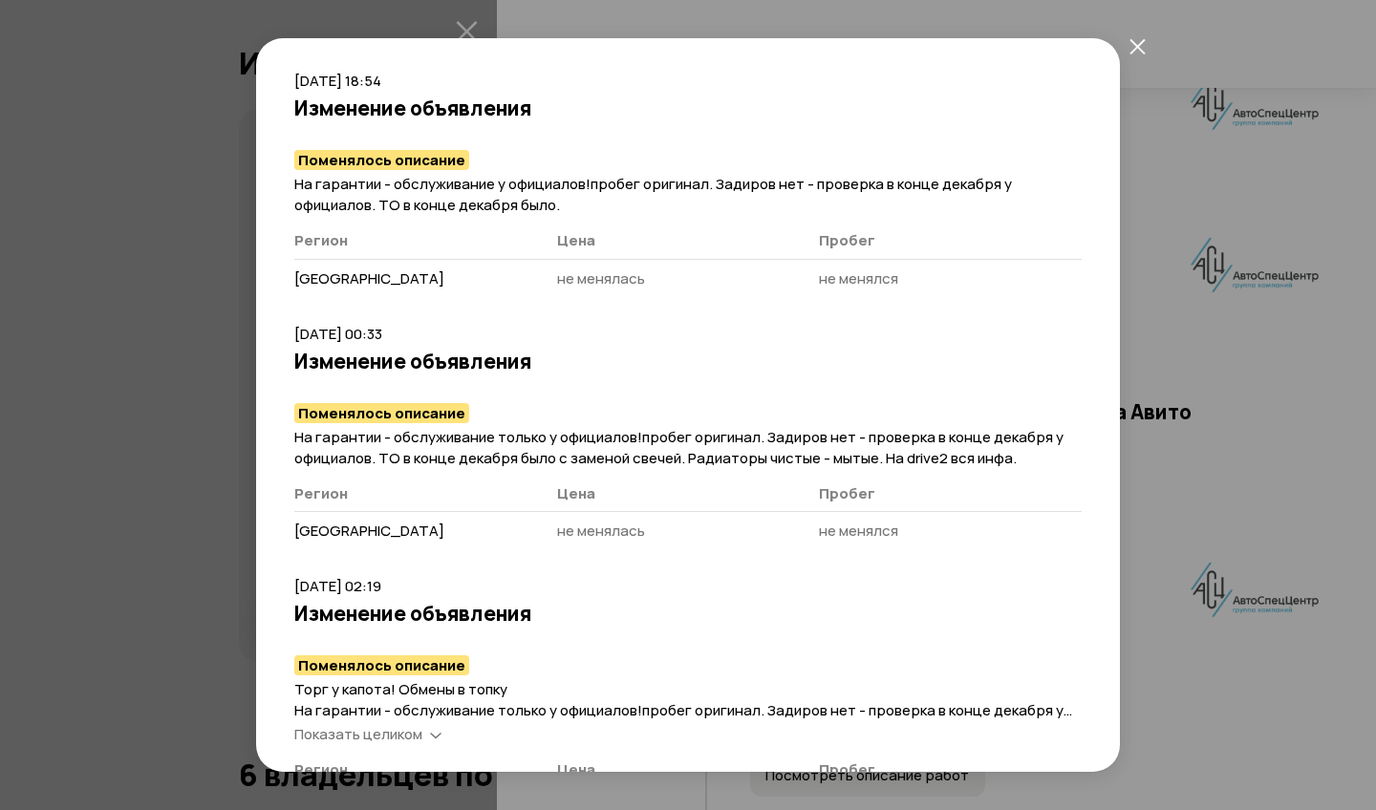
scroll to position [1123, 0]
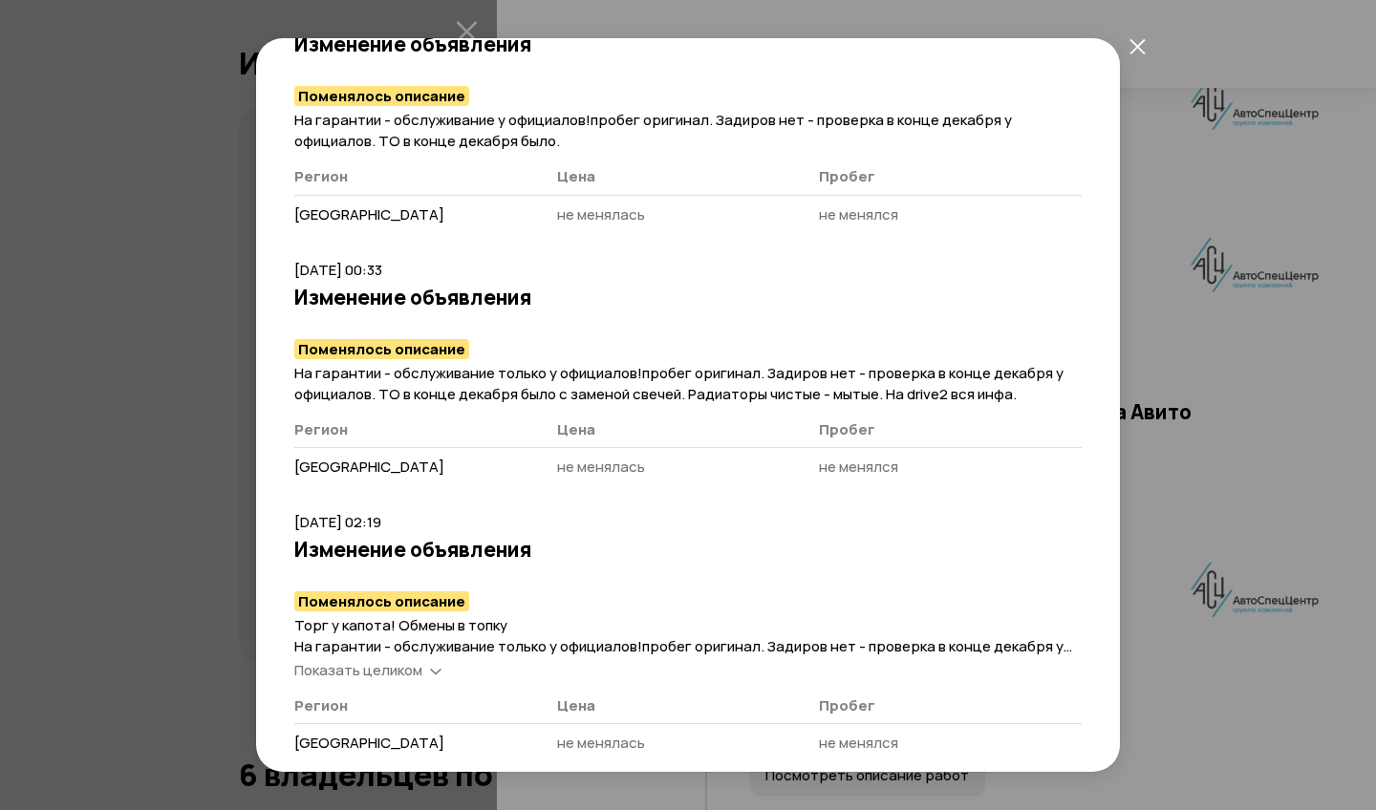
click at [1135, 44] on icon "закрыть" at bounding box center [1136, 45] width 15 height 15
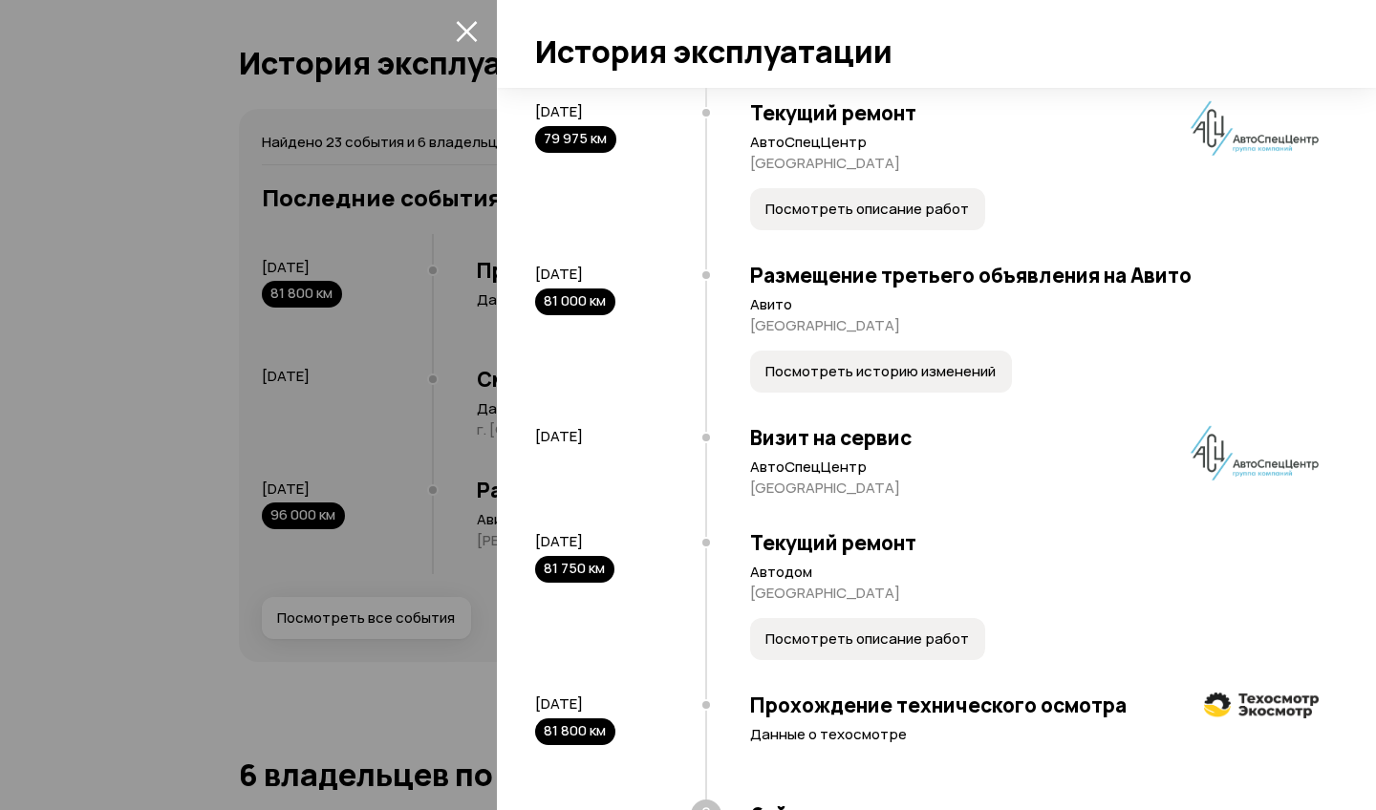
scroll to position [2842, 0]
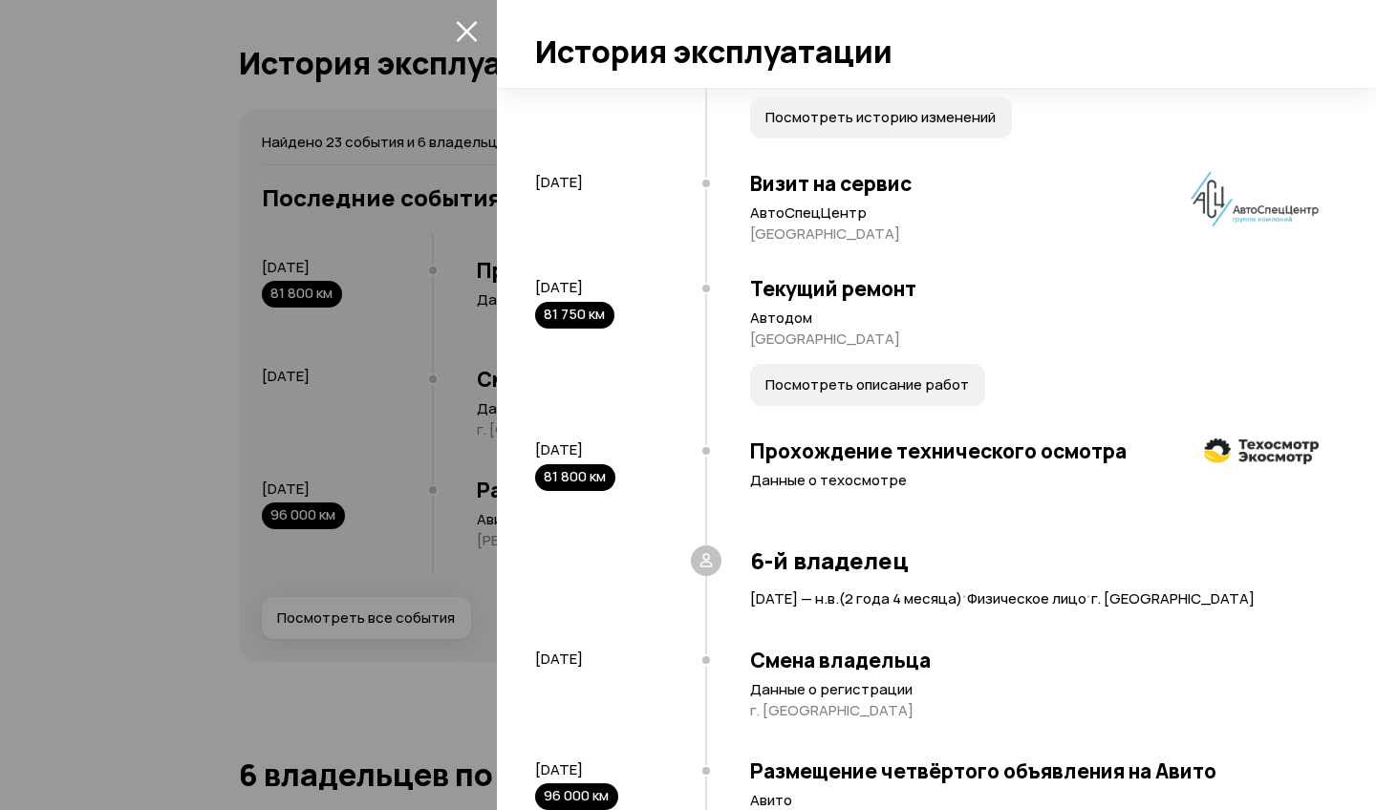
click at [327, 546] on div at bounding box center [688, 405] width 1376 height 810
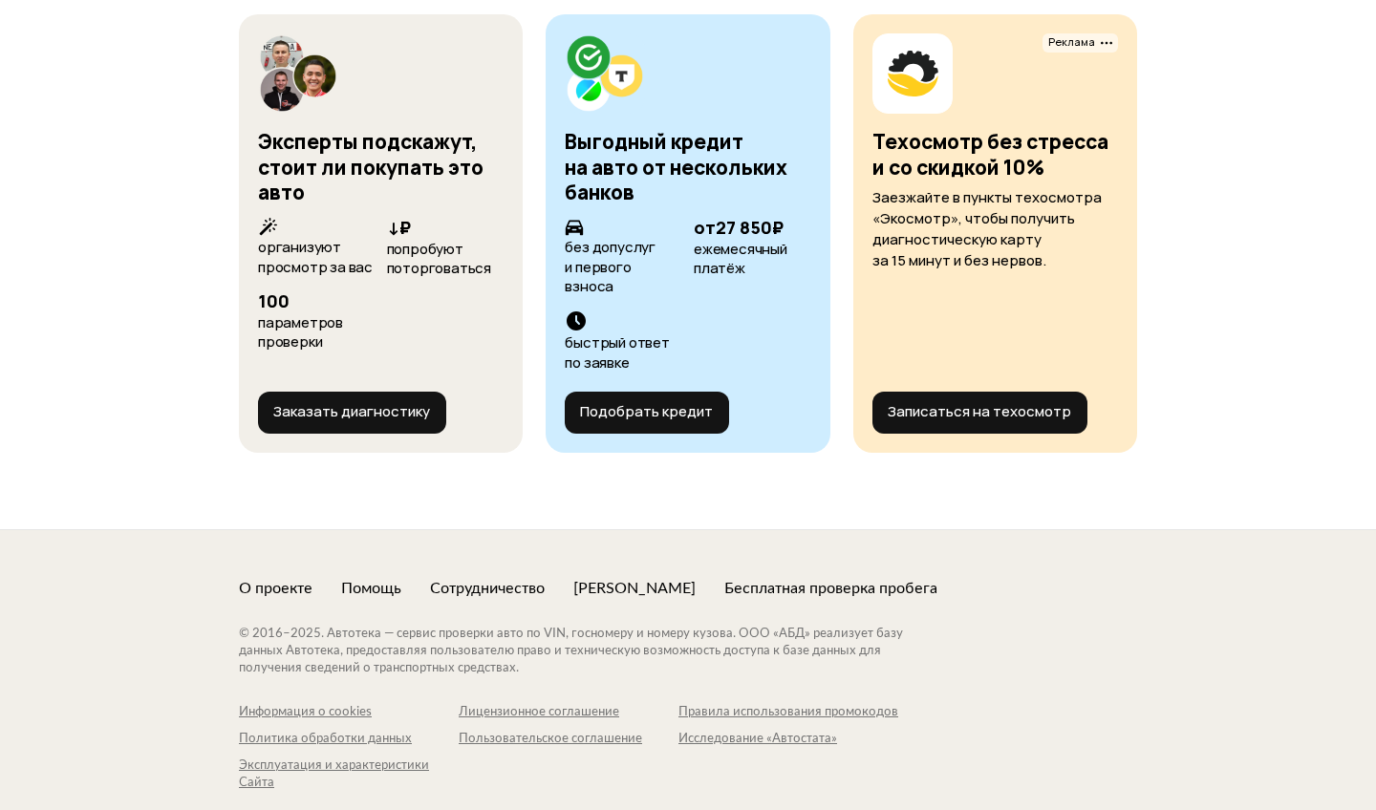
scroll to position [9108, 0]
